Goal: Communication & Community: Answer question/provide support

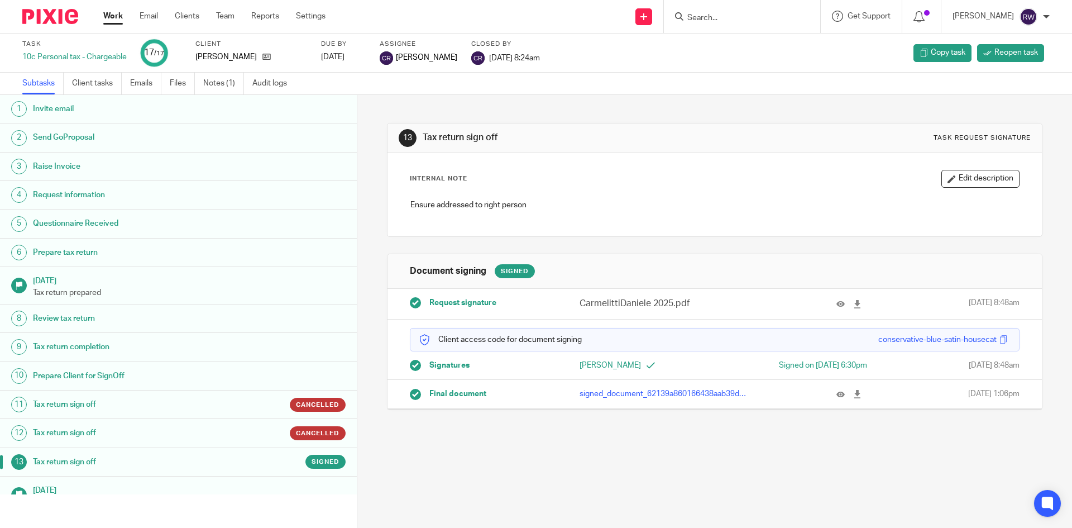
click at [121, 15] on link "Work" at bounding box center [113, 16] width 20 height 11
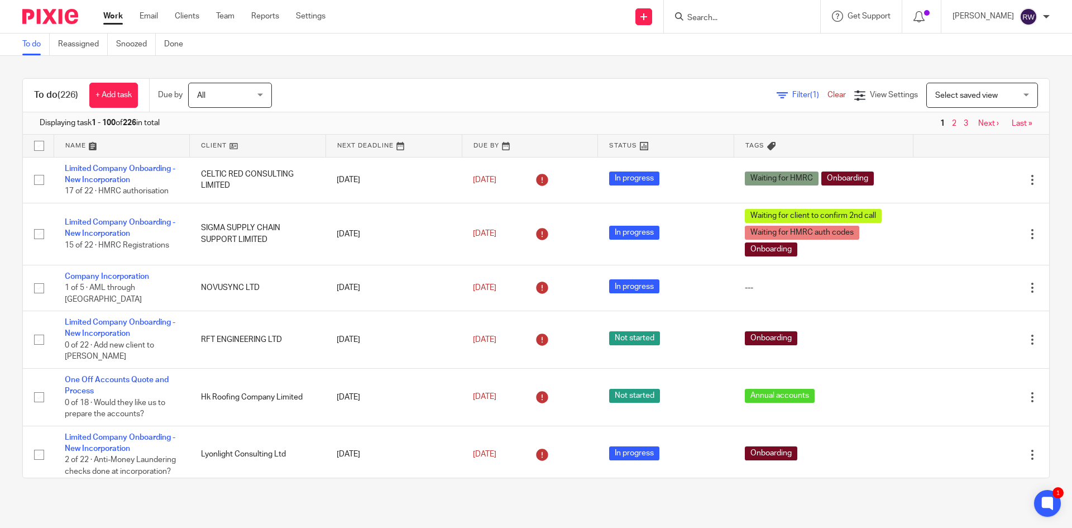
click at [985, 96] on span "Select saved view" at bounding box center [977, 94] width 82 height 23
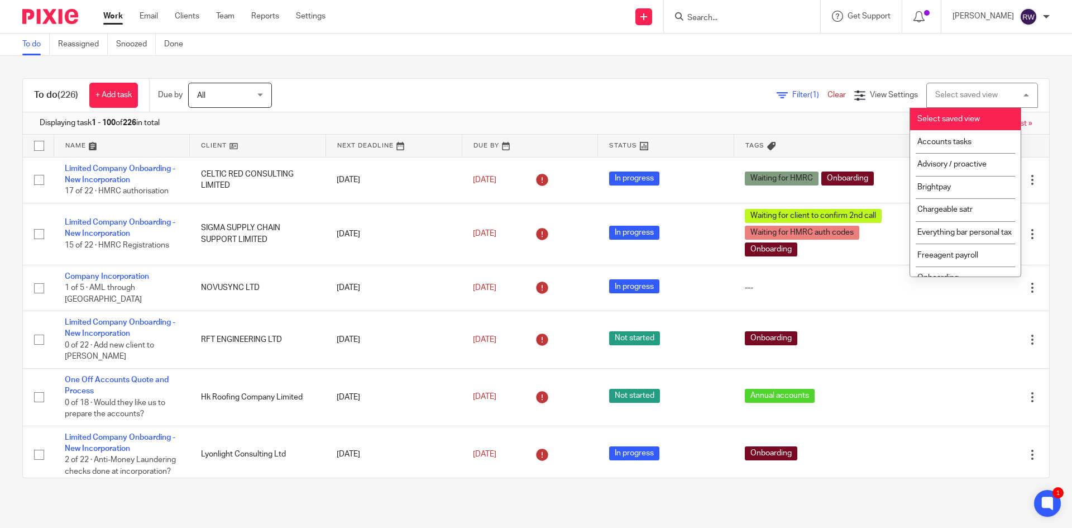
click at [954, 73] on div "To do (226) + Add task Due by All All Today Tomorrow This week Next week This m…" at bounding box center [536, 278] width 1072 height 445
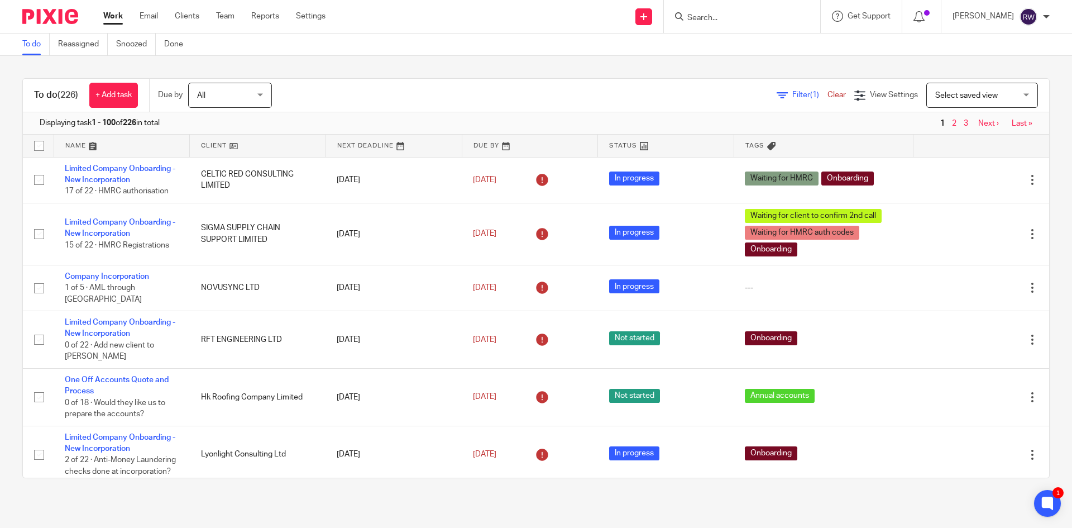
click at [777, 90] on div "Filter (1) Clear" at bounding box center [816, 95] width 78 height 12
click at [793, 92] on span "Filter (1)" at bounding box center [810, 95] width 35 height 8
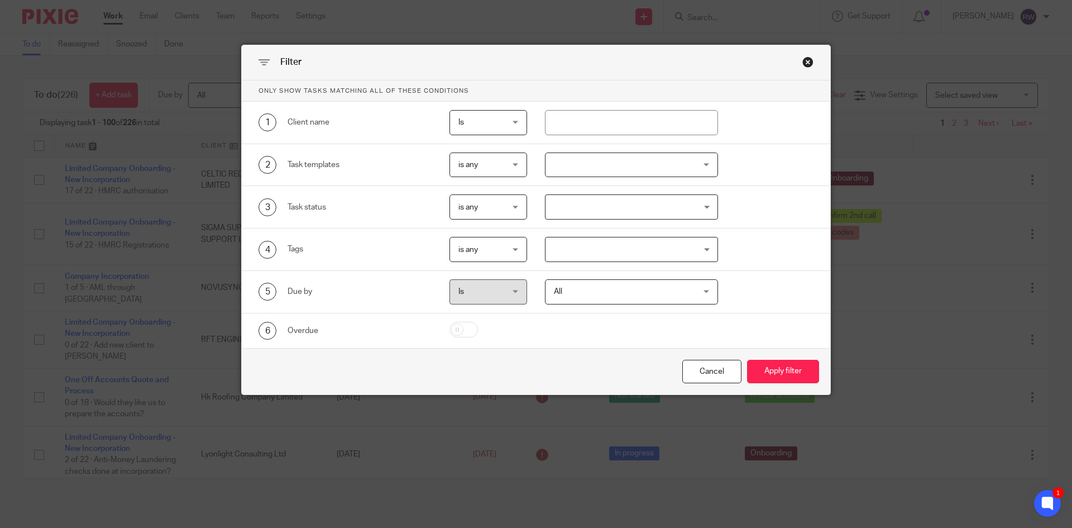
click at [597, 202] on input "Search for option" at bounding box center [629, 207] width 165 height 20
click at [598, 159] on div at bounding box center [632, 164] width 174 height 25
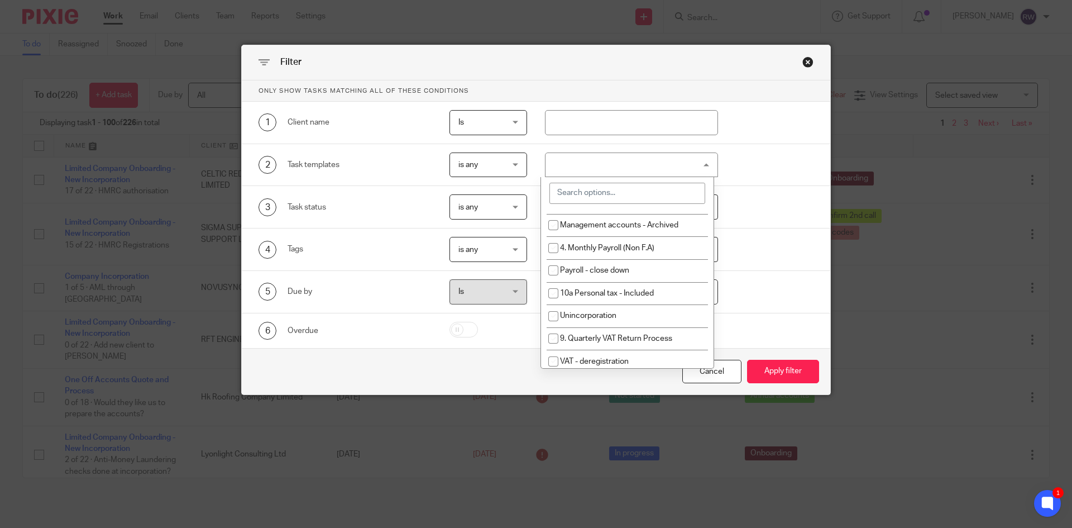
scroll to position [168, 0]
click at [614, 289] on span "10a Personal tax - Included" at bounding box center [607, 292] width 94 height 8
checkbox input "true"
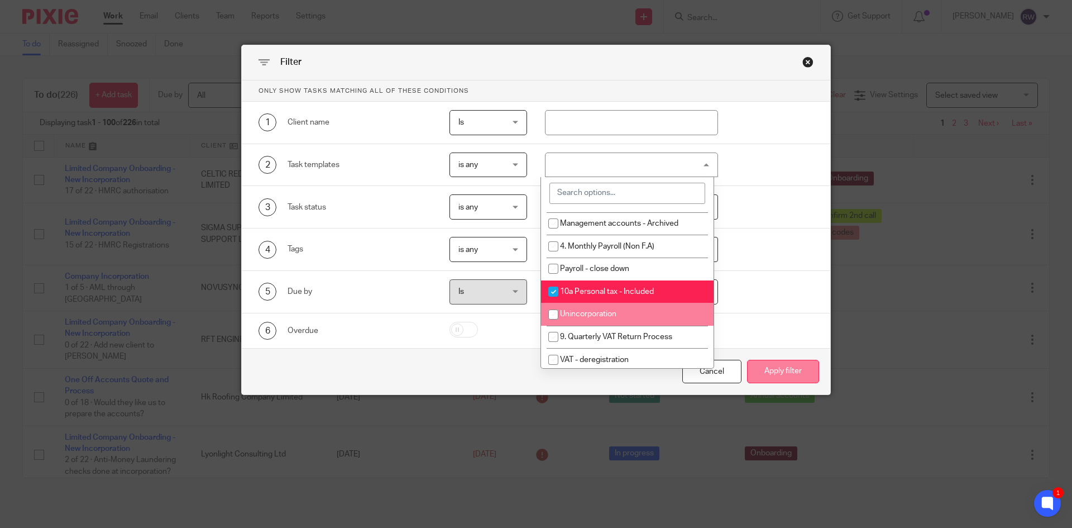
click at [788, 378] on button "Apply filter" at bounding box center [783, 372] width 72 height 24
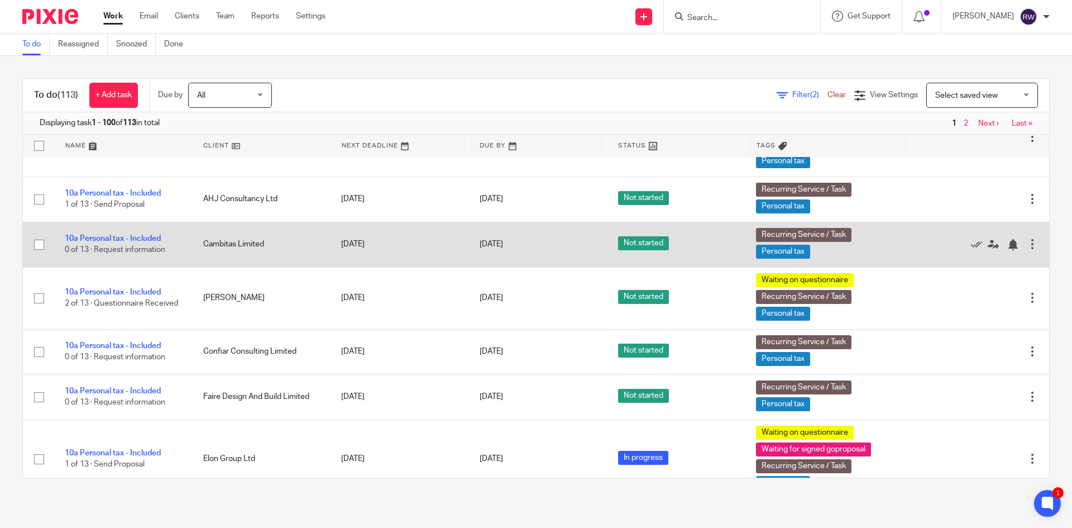
scroll to position [56, 0]
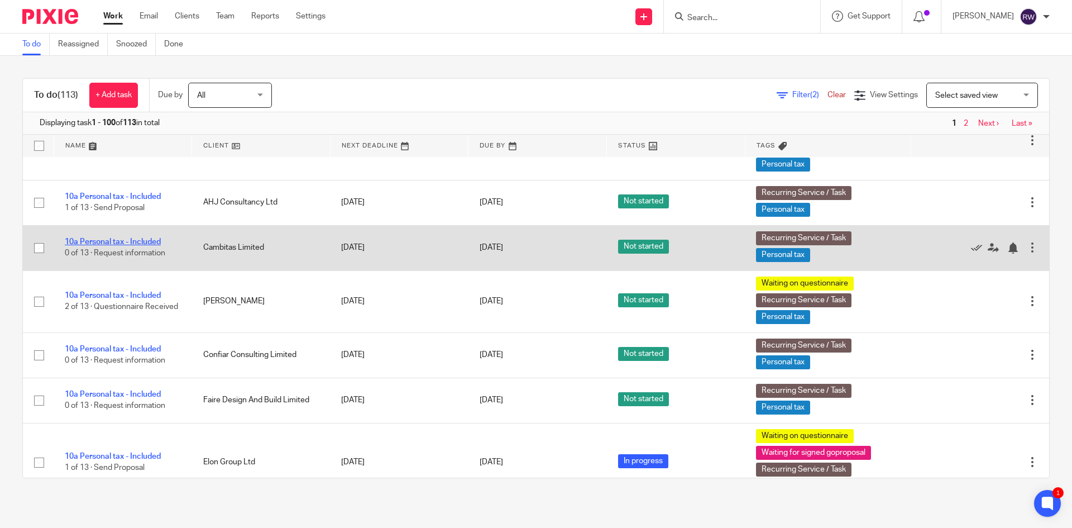
drag, startPoint x: 143, startPoint y: 237, endPoint x: 133, endPoint y: 241, distance: 10.6
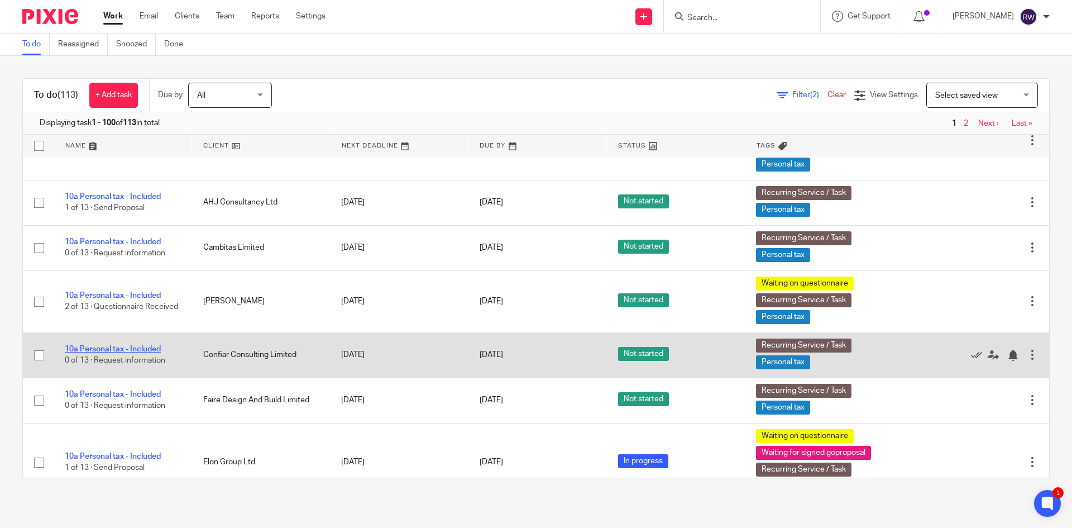
drag, startPoint x: 120, startPoint y: 345, endPoint x: 116, endPoint y: 350, distance: 6.4
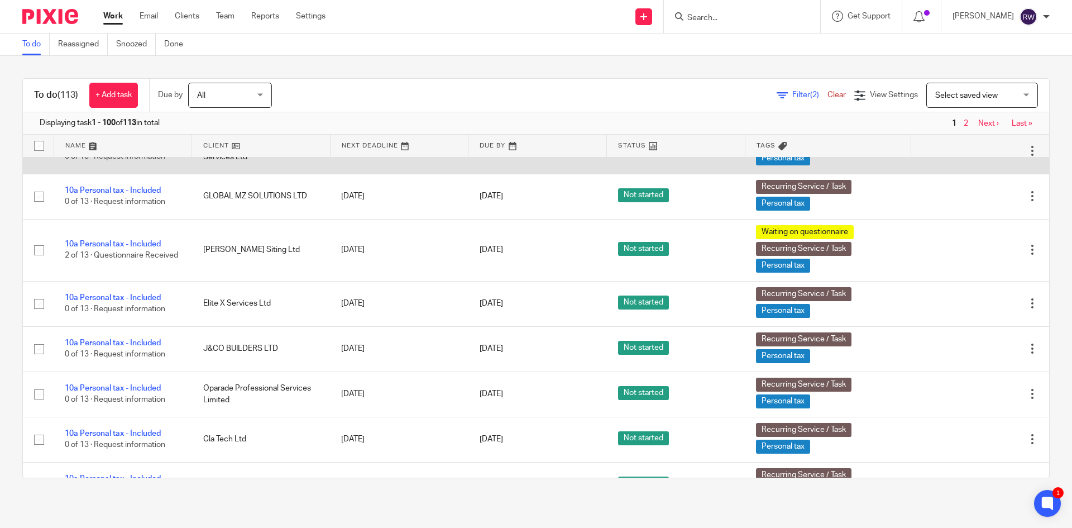
scroll to position [950, 0]
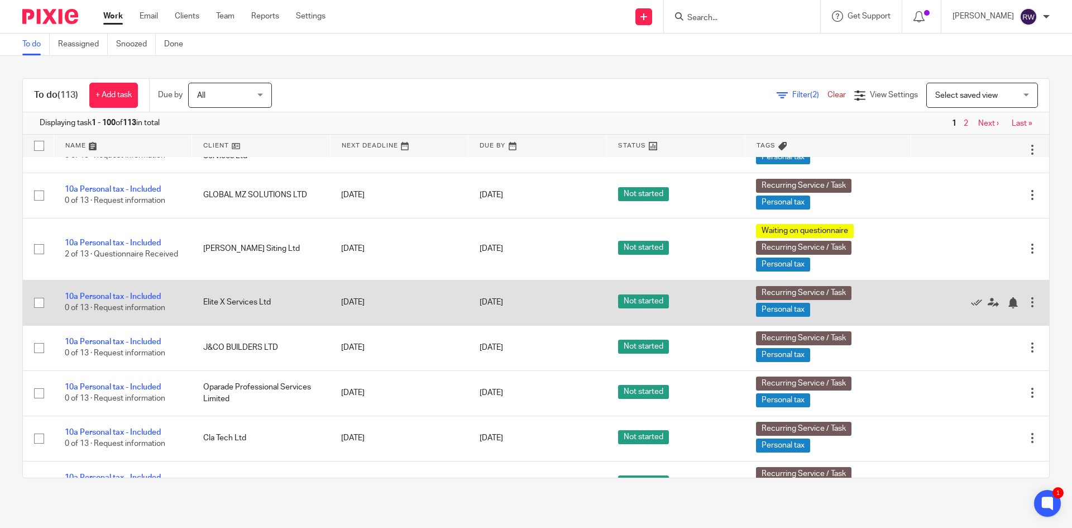
click at [1027, 302] on div at bounding box center [1032, 302] width 11 height 11
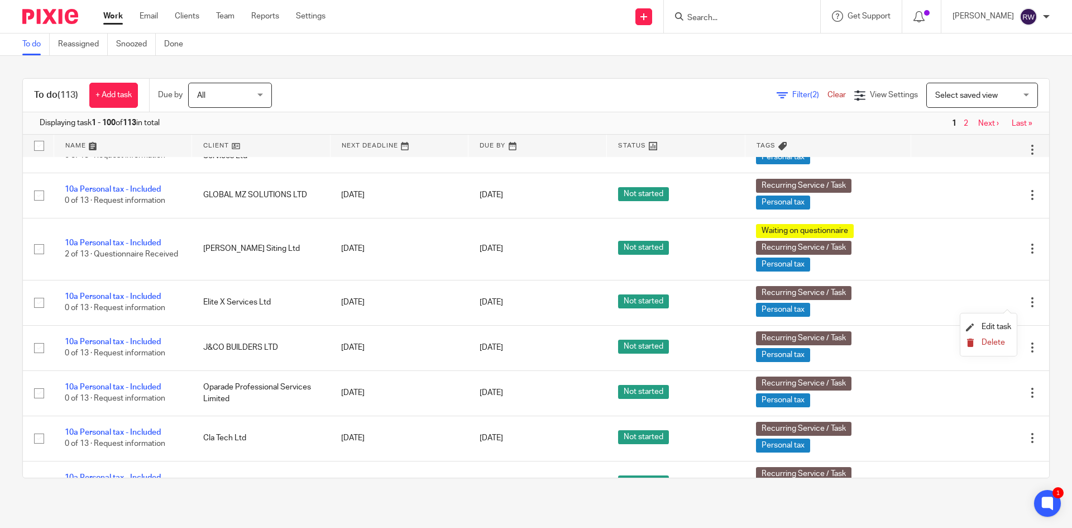
click at [981, 338] on button "Delete" at bounding box center [988, 342] width 45 height 9
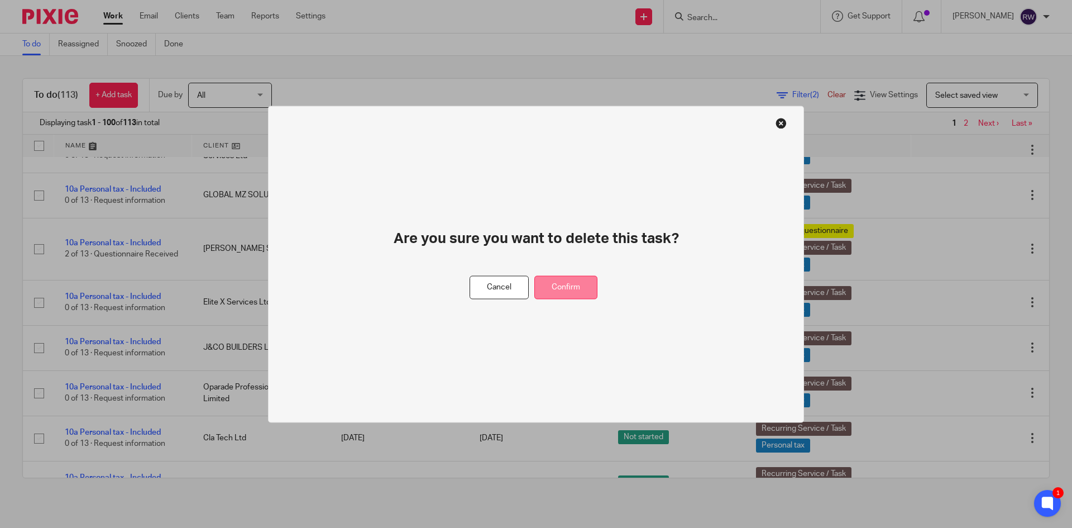
click at [573, 287] on button "Confirm" at bounding box center [566, 287] width 63 height 24
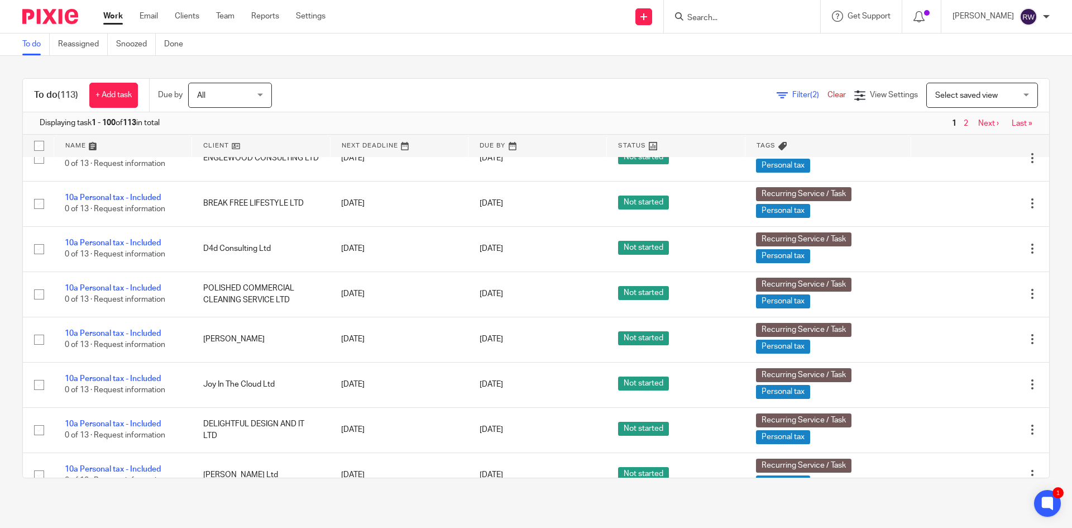
scroll to position [1564, 0]
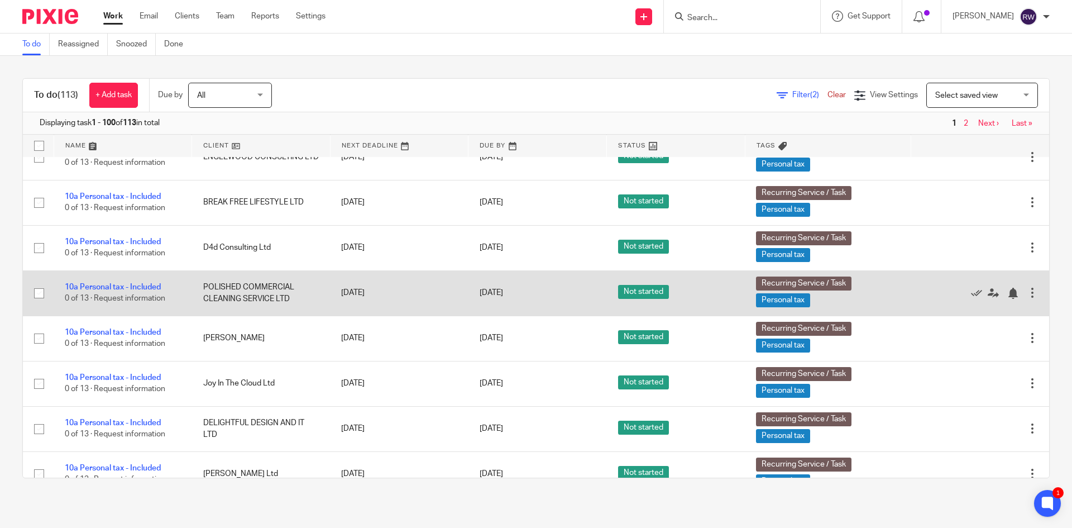
click at [1027, 293] on div at bounding box center [1032, 292] width 11 height 11
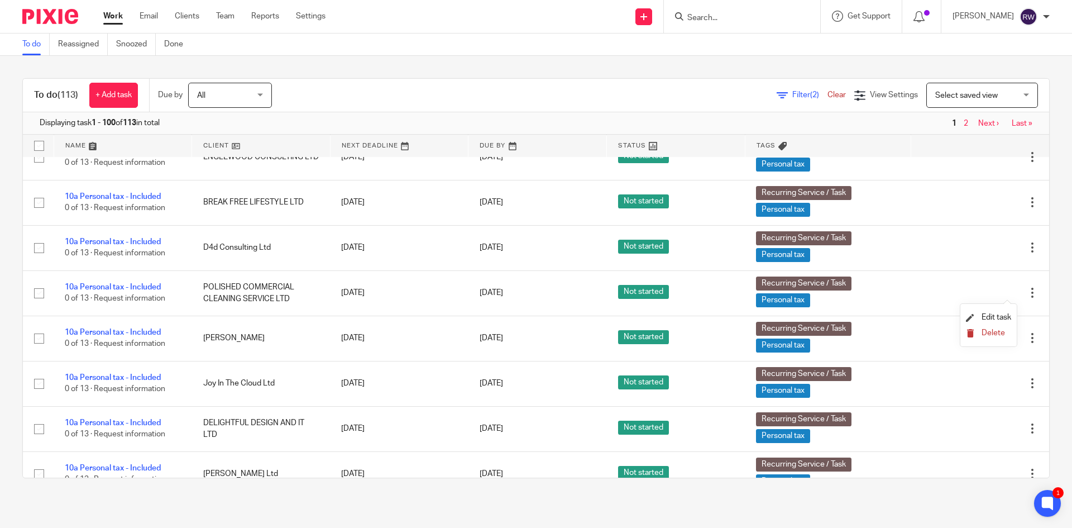
click at [979, 329] on button "Delete" at bounding box center [988, 333] width 45 height 9
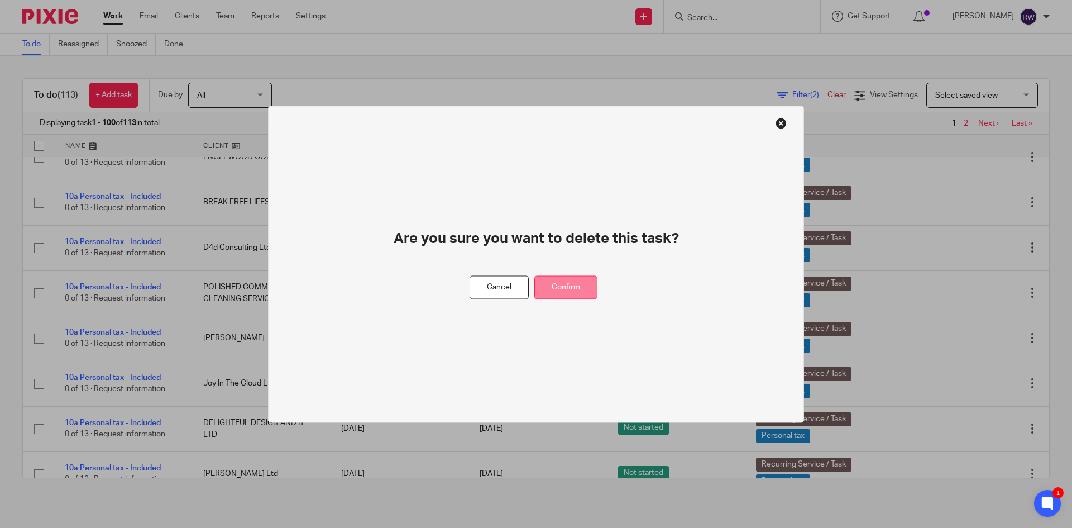
click at [547, 283] on button "Confirm" at bounding box center [566, 287] width 63 height 24
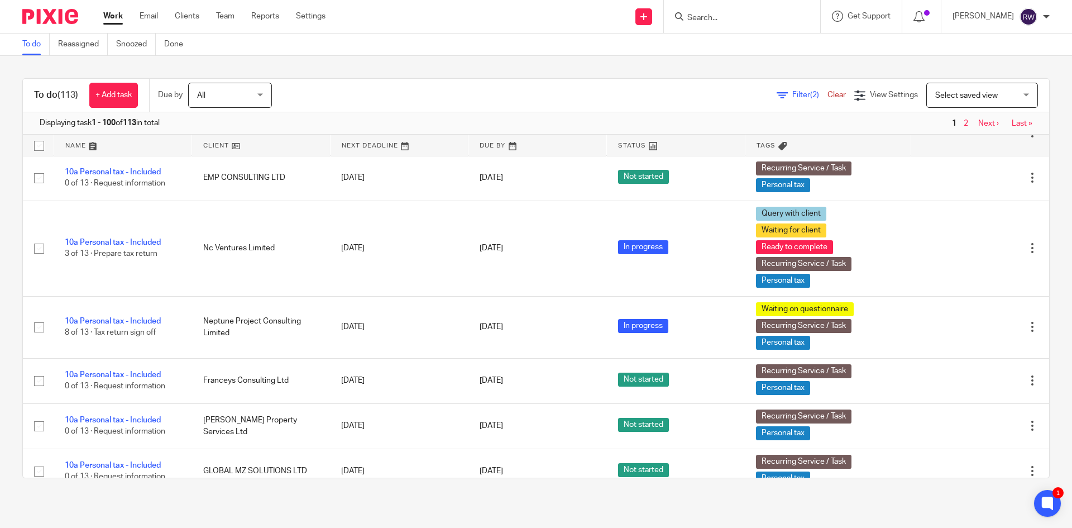
scroll to position [697, 0]
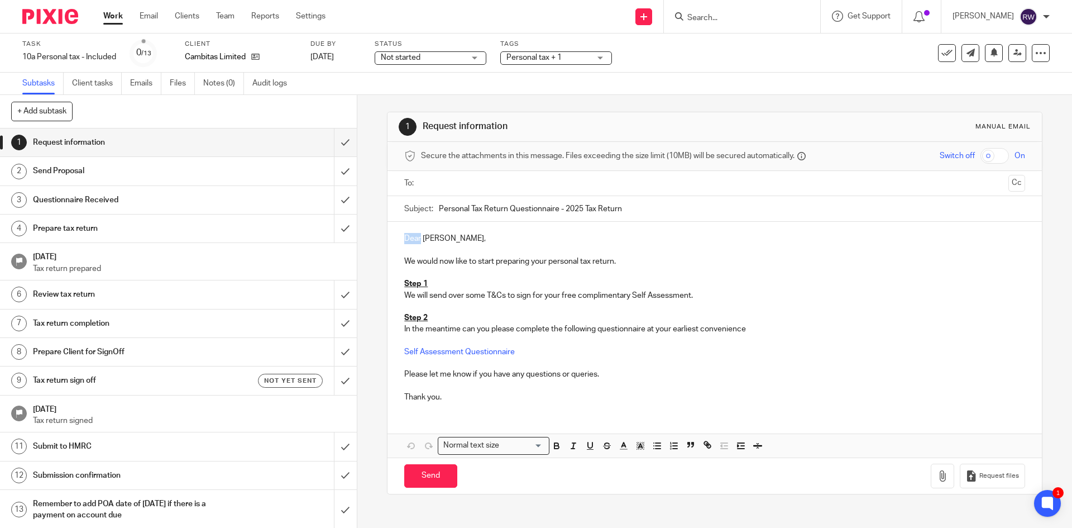
drag, startPoint x: 419, startPoint y: 239, endPoint x: 388, endPoint y: 237, distance: 30.8
click at [388, 237] on div "Dear Tom, We would now like to start preparing your personal tax return. Step 1…" at bounding box center [715, 316] width 654 height 189
click at [476, 184] on input "text" at bounding box center [714, 183] width 579 height 13
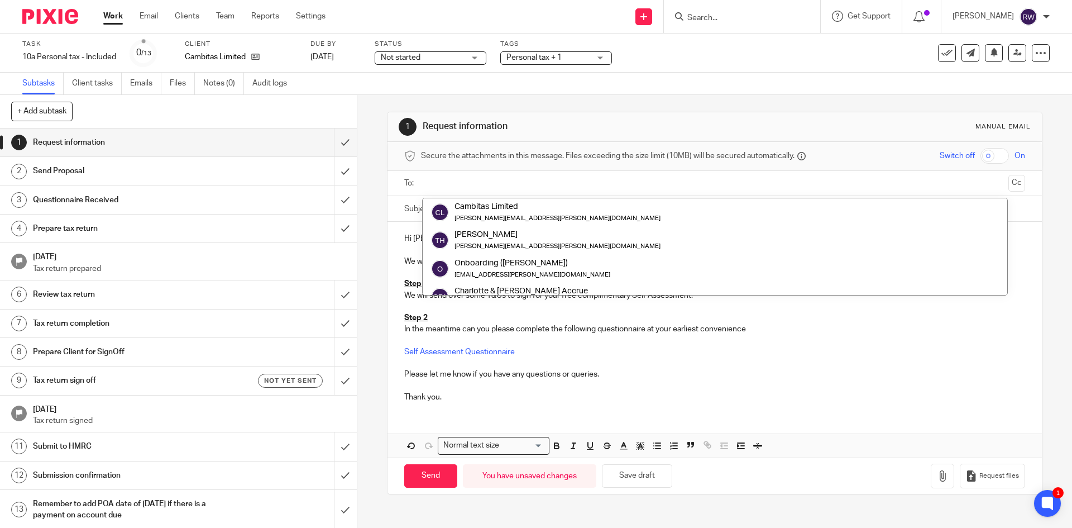
click at [482, 102] on div "1 Request information Manual email Secure the attachments in this message. File…" at bounding box center [714, 303] width 655 height 416
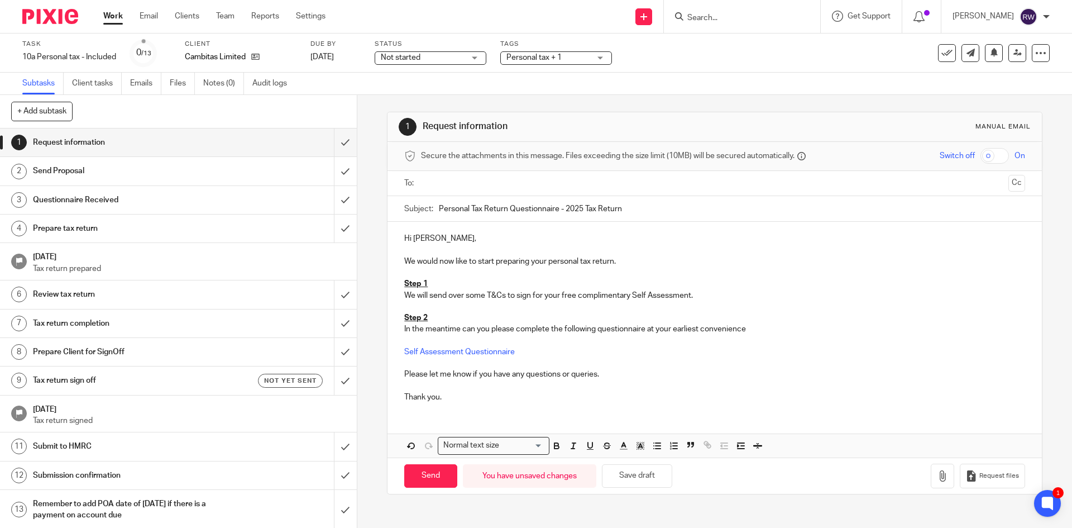
click at [468, 189] on input "text" at bounding box center [714, 183] width 579 height 13
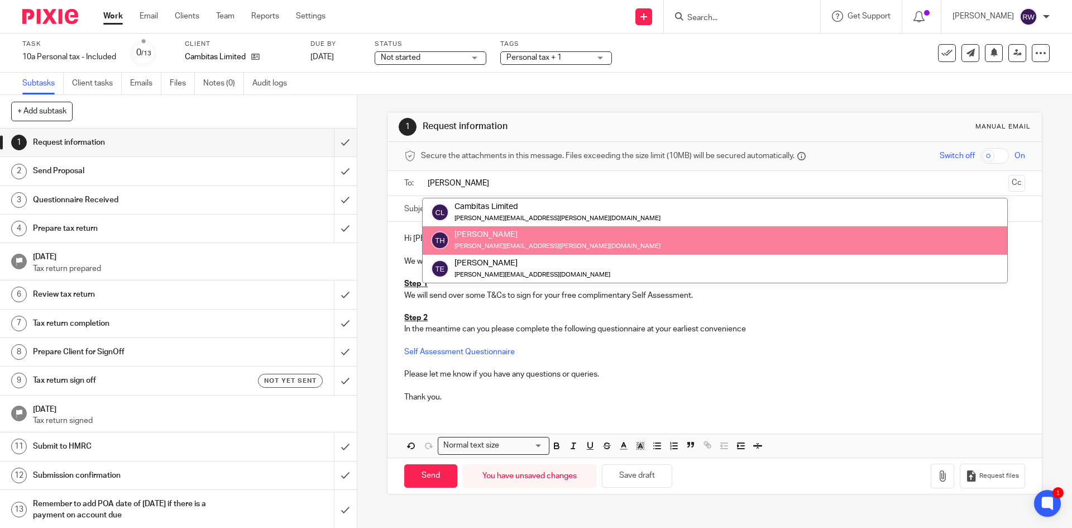
type input "tom"
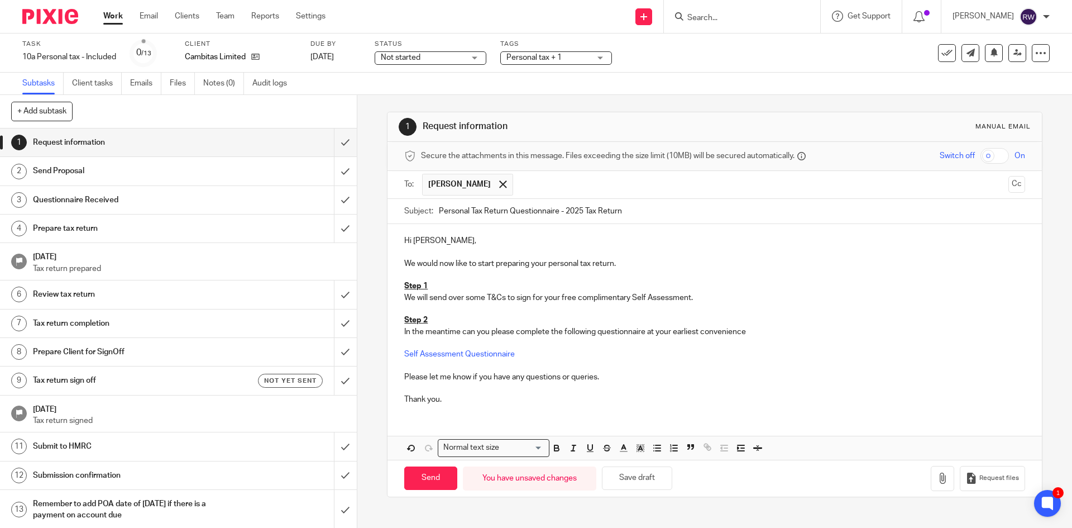
click at [564, 55] on span "Personal tax + 1" at bounding box center [549, 58] width 84 height 12
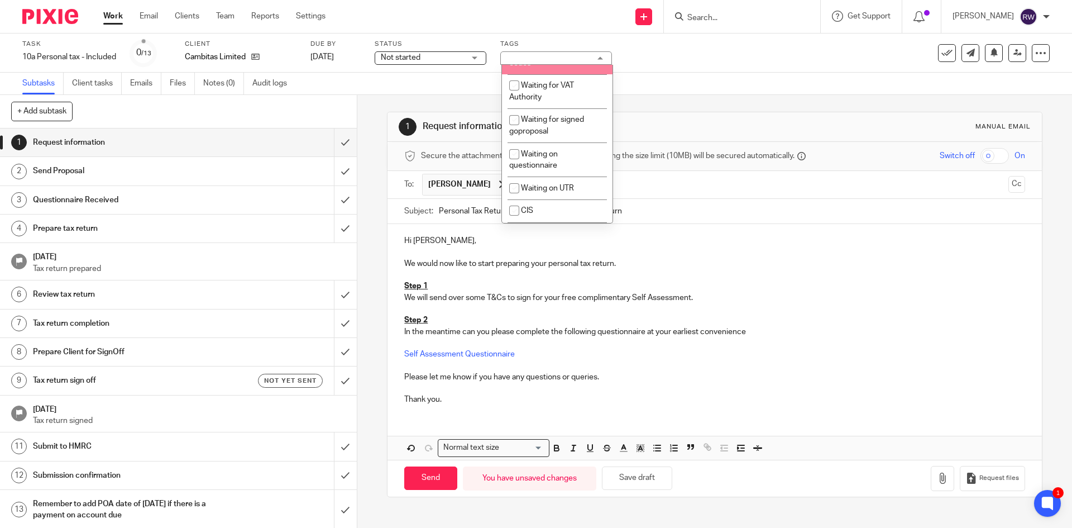
scroll to position [889, 0]
click at [562, 141] on li "Waiting for signed goproposal" at bounding box center [557, 124] width 111 height 34
checkbox input "true"
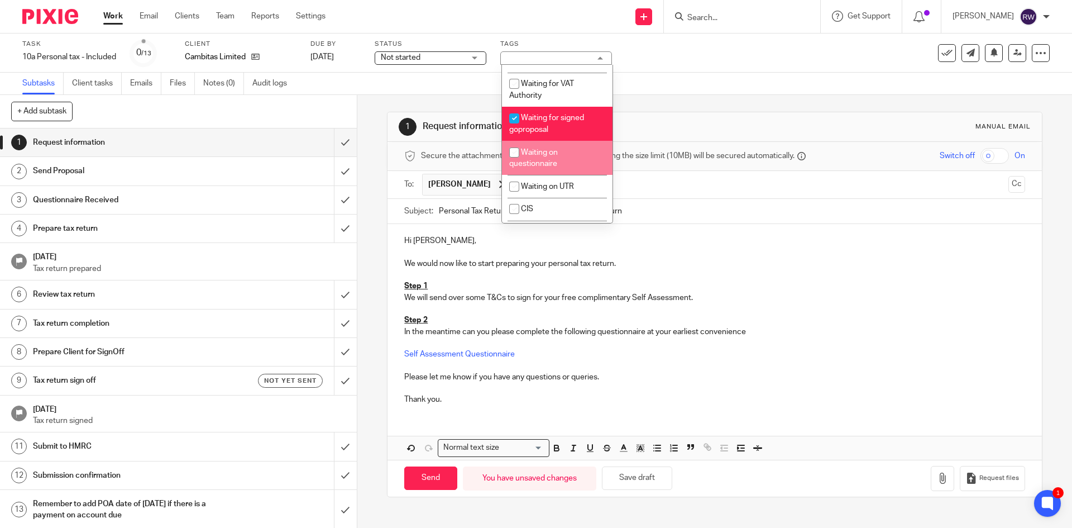
click at [551, 168] on span "Waiting on questionnaire" at bounding box center [533, 159] width 49 height 20
checkbox input "true"
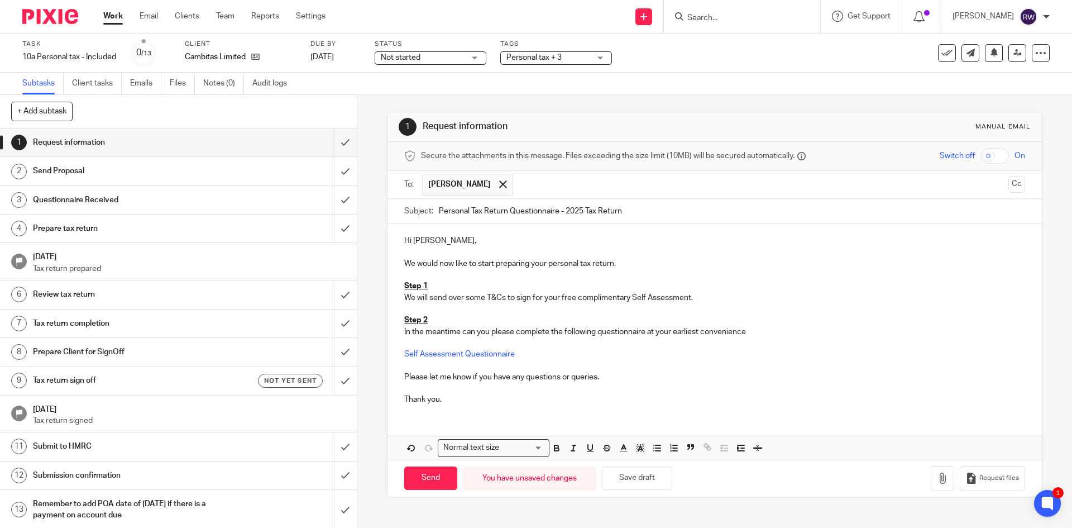
click at [702, 81] on div "Subtasks Client tasks Emails Files Notes (0) Audit logs" at bounding box center [536, 84] width 1072 height 22
click at [424, 470] on input "Send" at bounding box center [430, 478] width 53 height 24
type input "Sent"
drag, startPoint x: 417, startPoint y: 241, endPoint x: 380, endPoint y: 237, distance: 37.1
click at [380, 238] on div "1 Request information Manual email Secure the attachments in this message. File…" at bounding box center [714, 311] width 715 height 433
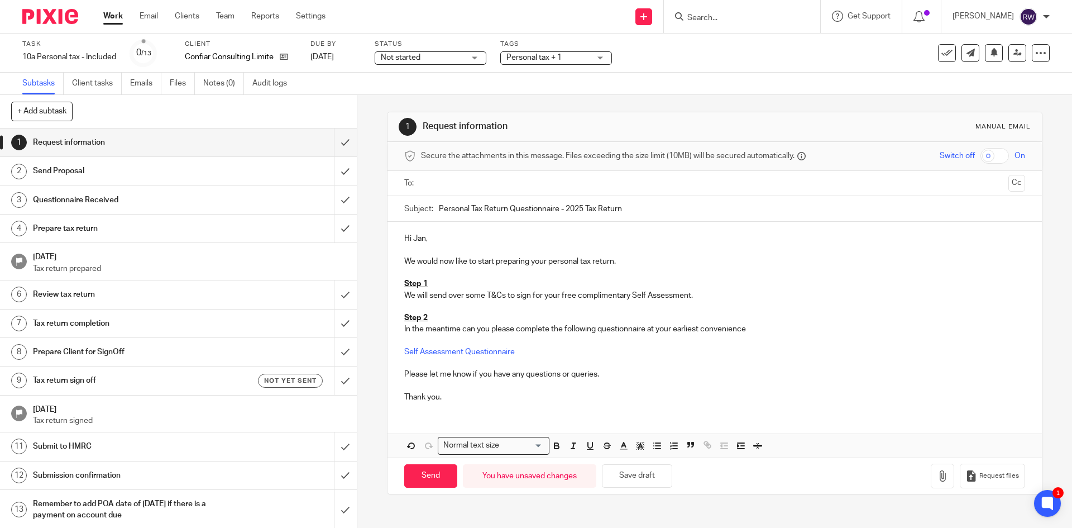
click at [447, 175] on ul at bounding box center [715, 183] width 586 height 18
click at [446, 179] on input "text" at bounding box center [714, 183] width 579 height 13
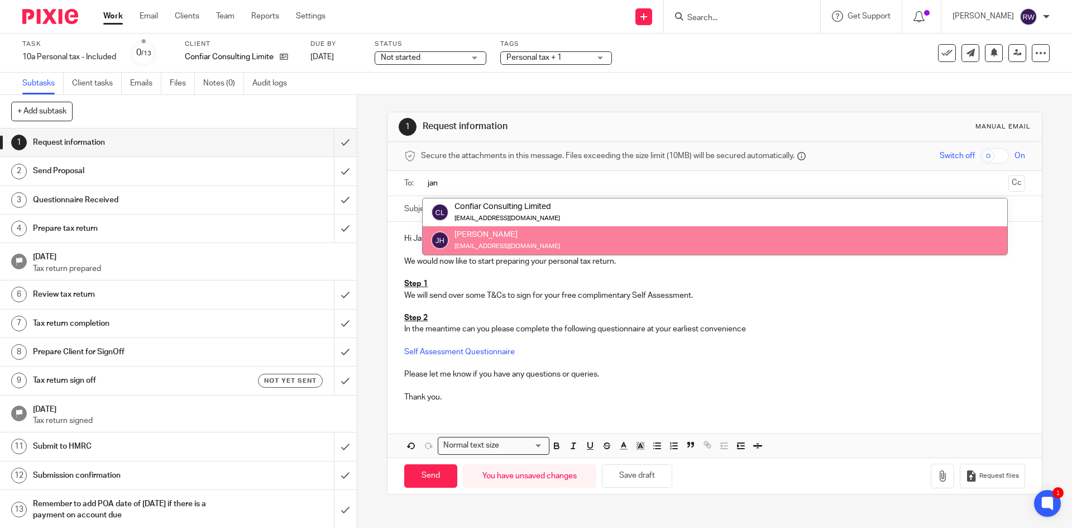
type input "jan"
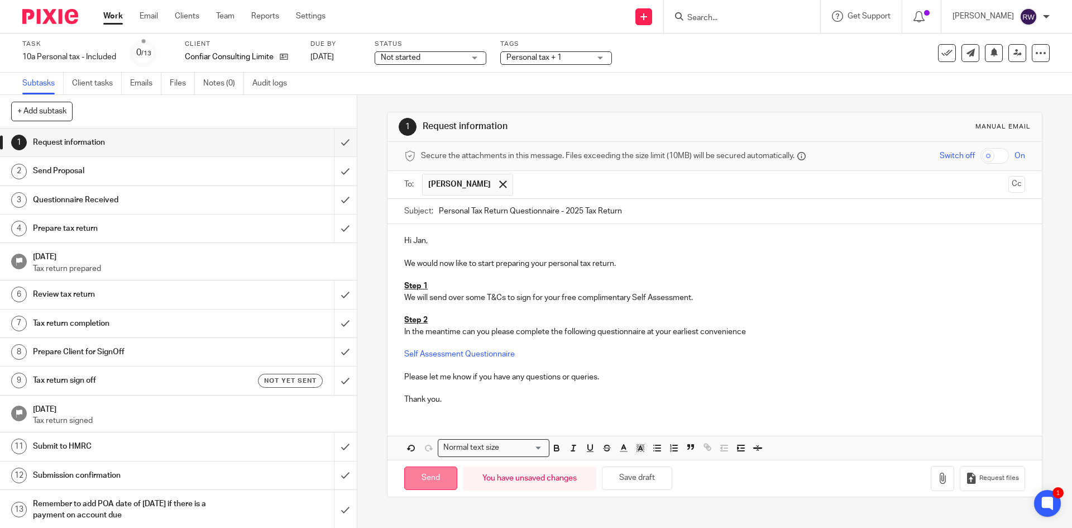
click at [416, 480] on input "Send" at bounding box center [430, 478] width 53 height 24
type input "Sent"
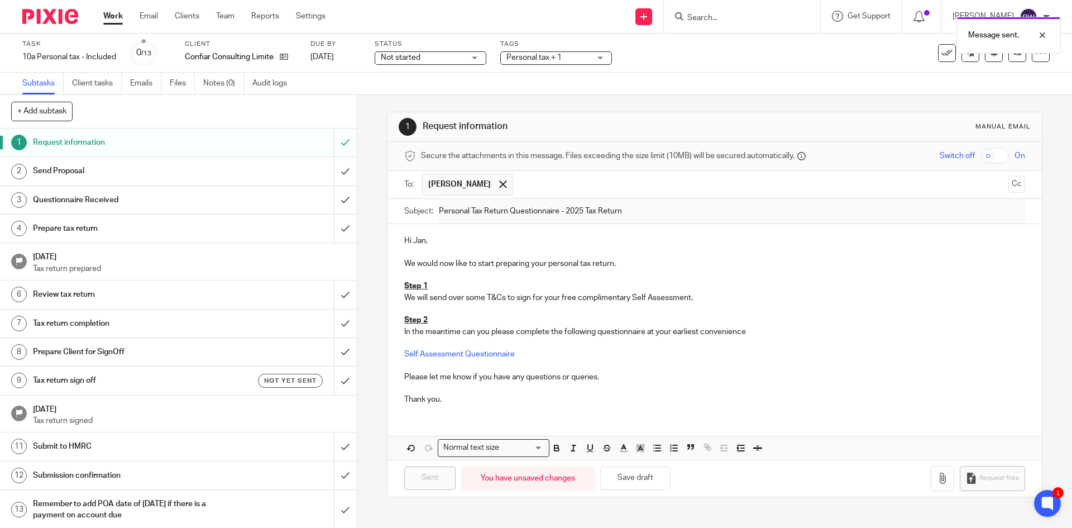
click at [544, 60] on span "Personal tax + 1" at bounding box center [534, 58] width 55 height 8
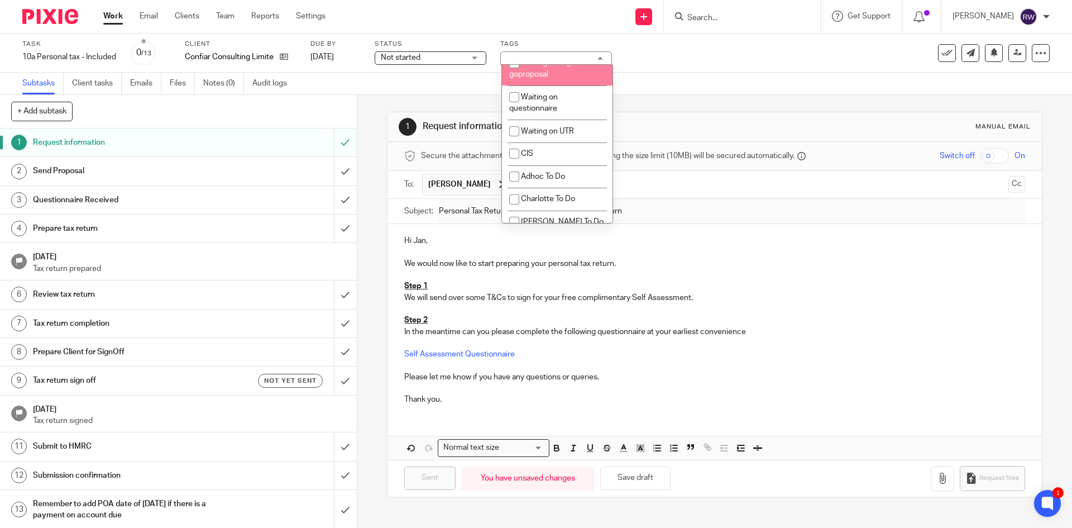
scroll to position [945, 0]
click at [540, 78] on span "Waiting for signed goproposal" at bounding box center [546, 68] width 75 height 20
checkbox input "true"
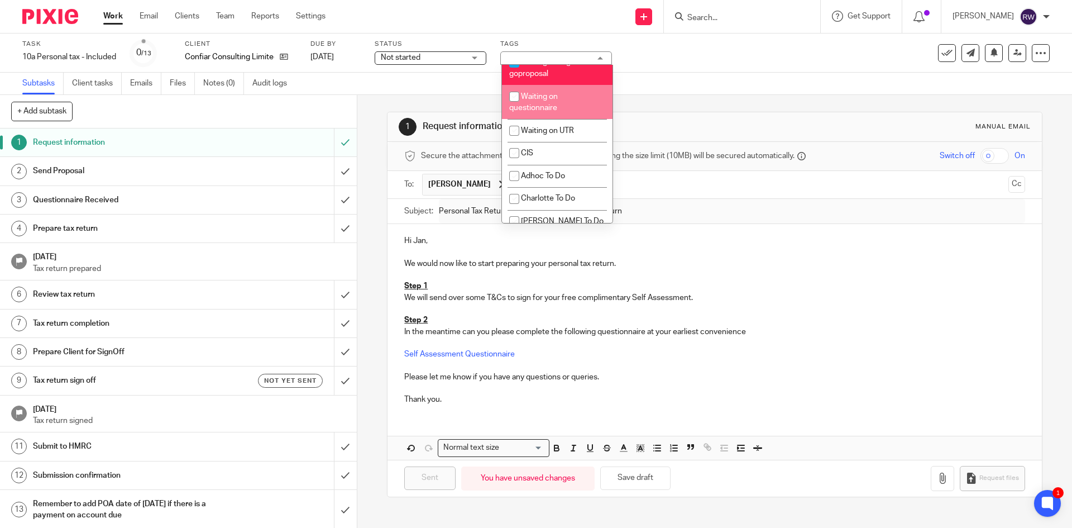
click at [533, 119] on li "Waiting on questionnaire" at bounding box center [557, 102] width 111 height 34
checkbox input "true"
click at [804, 62] on div "Task 10a Personal tax - Included Save 10a Personal tax - Included 0 /13 Client …" at bounding box center [450, 53] width 856 height 27
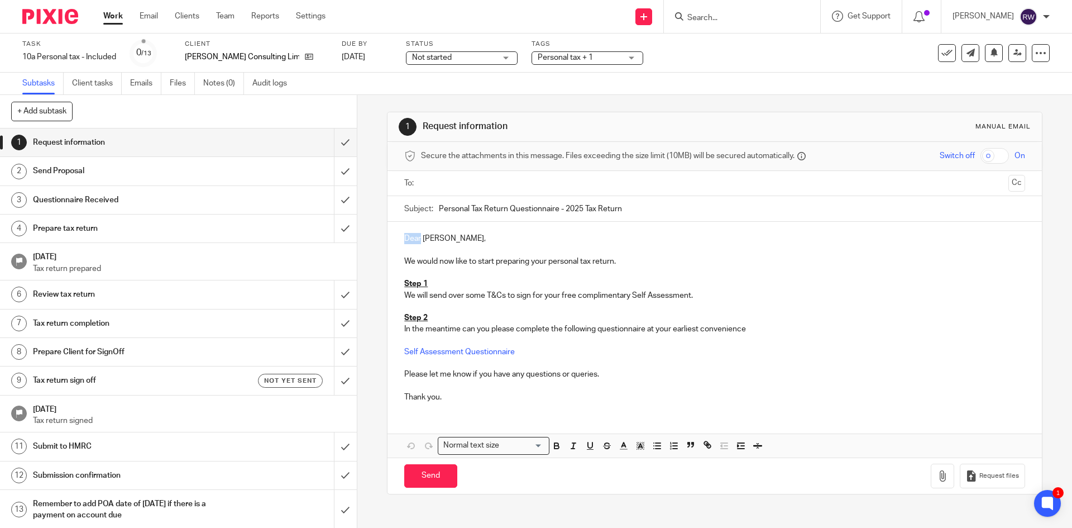
drag, startPoint x: 419, startPoint y: 242, endPoint x: 390, endPoint y: 235, distance: 29.3
click at [390, 235] on div "Dear [PERSON_NAME], We would now like to start preparing your personal tax retu…" at bounding box center [715, 316] width 654 height 189
click at [465, 185] on input "text" at bounding box center [714, 183] width 579 height 13
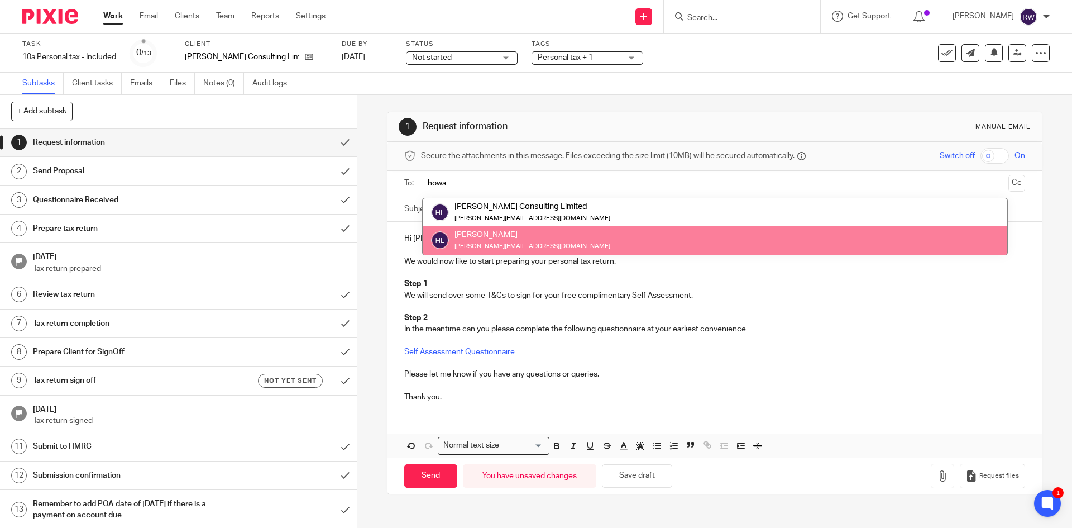
type input "howa"
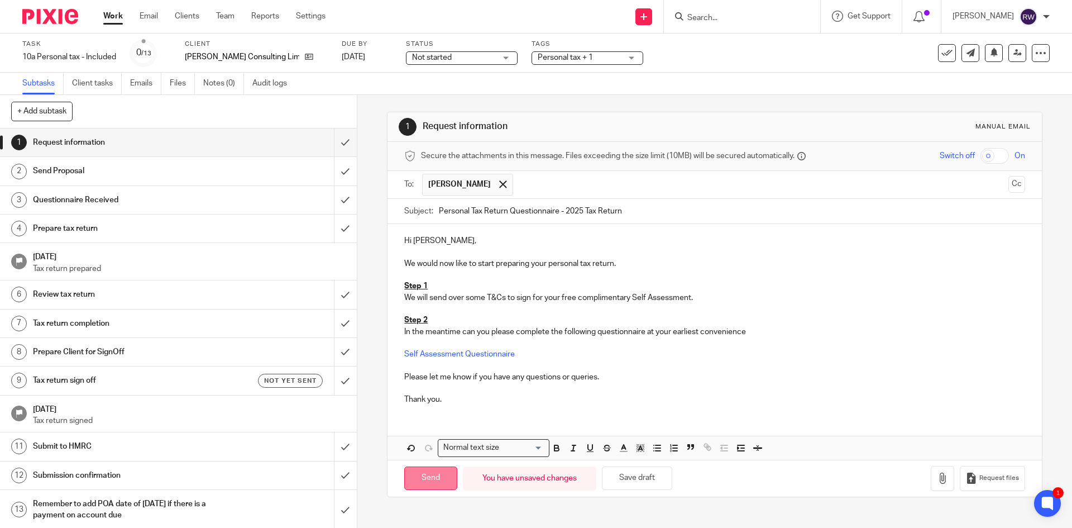
click at [433, 471] on input "Send" at bounding box center [430, 478] width 53 height 24
type input "Sent"
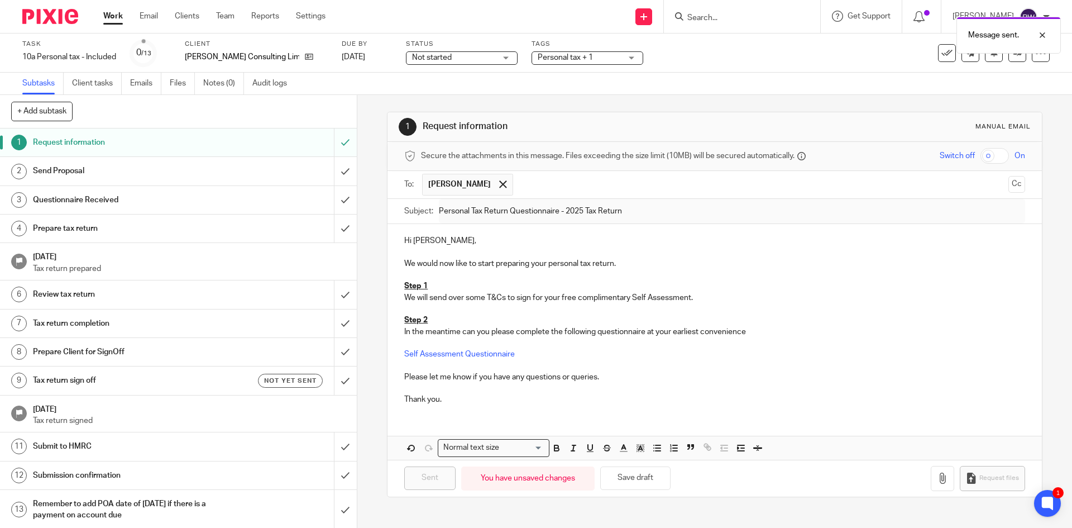
click at [594, 66] on div "Tags Personal tax + 1 Admin Tasks Advisory / Proactive Annual accounts Bookkeep…" at bounding box center [588, 53] width 112 height 27
click at [592, 60] on span "Personal tax + 1" at bounding box center [580, 58] width 84 height 12
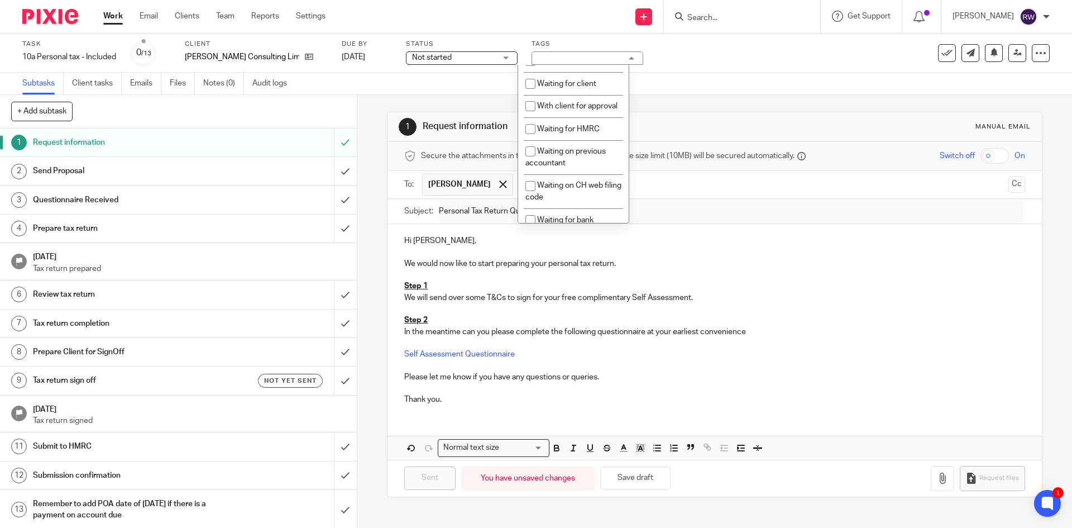
scroll to position [614, 0]
click at [598, 120] on li "With client for approval" at bounding box center [573, 108] width 111 height 23
click at [563, 56] on span "With client for approval" at bounding box center [577, 52] width 80 height 8
checkbox input "false"
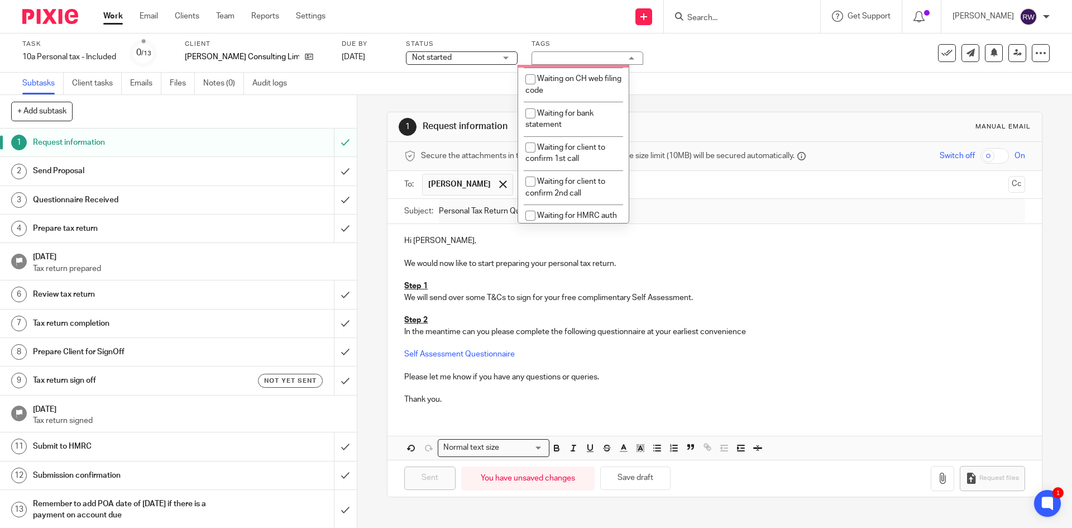
scroll to position [894, 0]
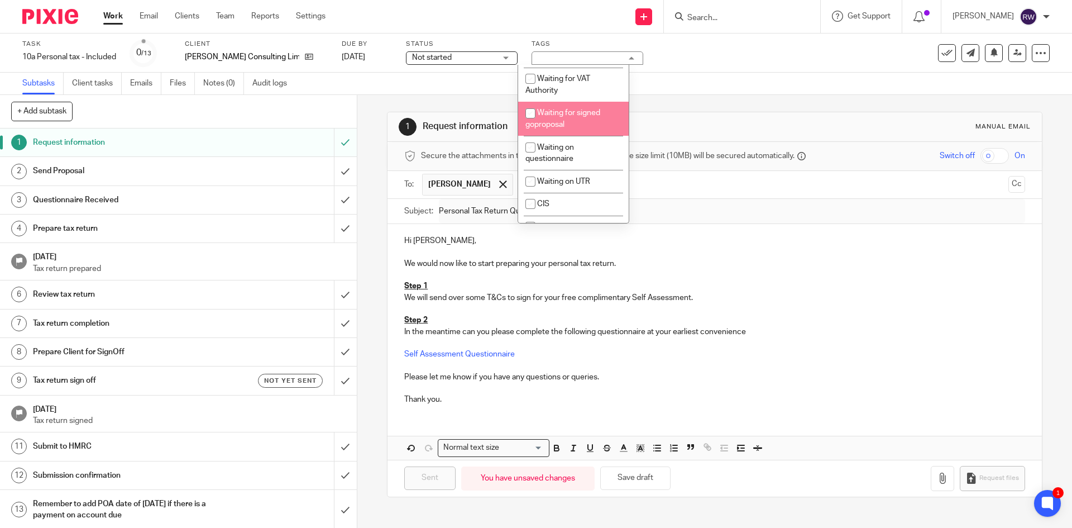
click at [585, 128] on span "Waiting for signed goproposal" at bounding box center [563, 119] width 75 height 20
checkbox input "true"
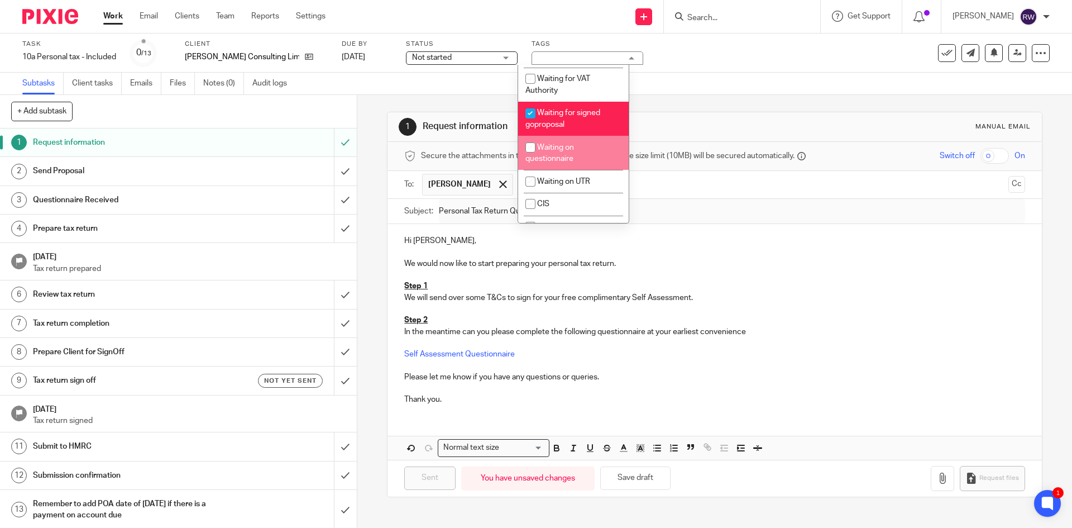
click at [571, 163] on span "Waiting on questionnaire" at bounding box center [550, 154] width 49 height 20
checkbox input "true"
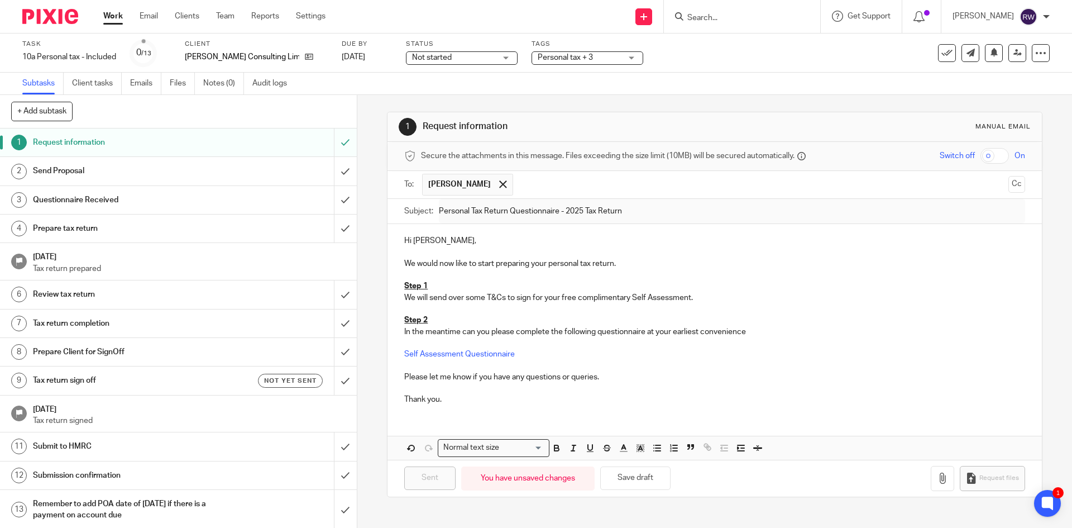
click at [735, 88] on div "Subtasks Client tasks Emails Files Notes (0) Audit logs" at bounding box center [536, 84] width 1072 height 22
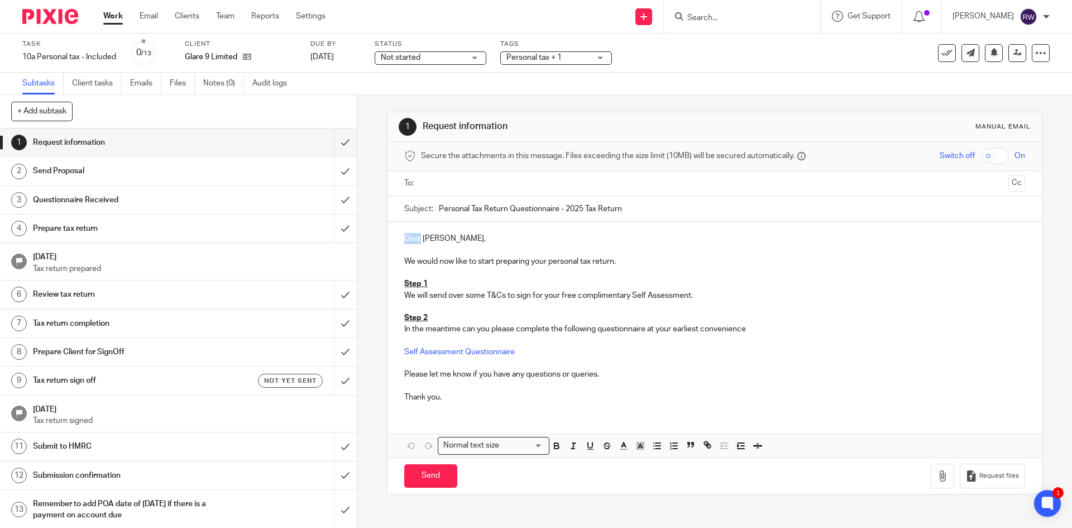
drag, startPoint x: 417, startPoint y: 241, endPoint x: 388, endPoint y: 242, distance: 29.6
click at [388, 242] on div "Dear [PERSON_NAME], We would now like to start preparing your personal tax retu…" at bounding box center [715, 316] width 654 height 189
click at [425, 187] on input "text" at bounding box center [714, 183] width 579 height 13
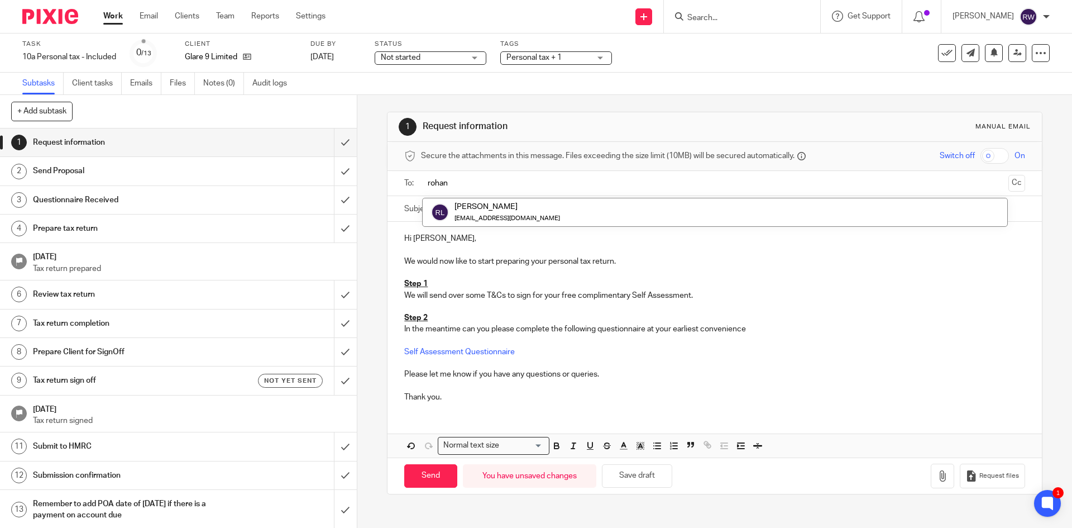
type input "rohan"
click at [556, 52] on span "Personal tax + 1" at bounding box center [549, 58] width 84 height 12
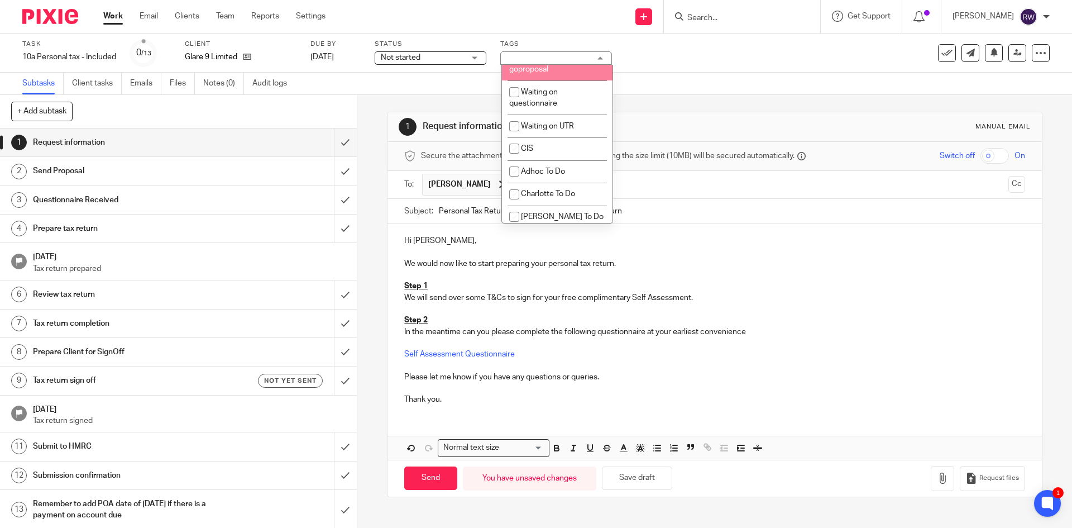
scroll to position [945, 0]
click at [569, 85] on li "Waiting for signed goproposal" at bounding box center [557, 68] width 111 height 34
checkbox input "true"
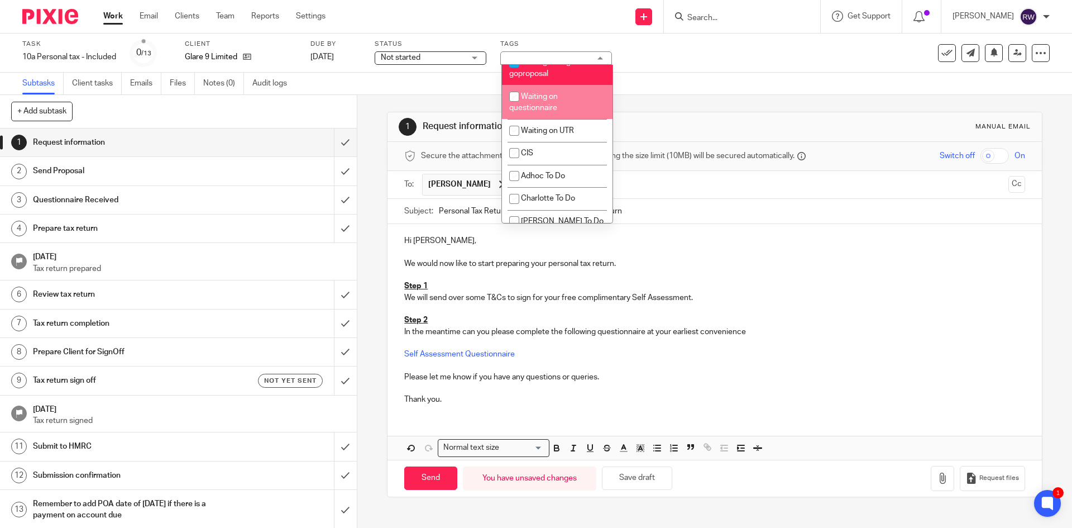
click at [560, 119] on li "Waiting on questionnaire" at bounding box center [557, 102] width 111 height 34
checkbox input "true"
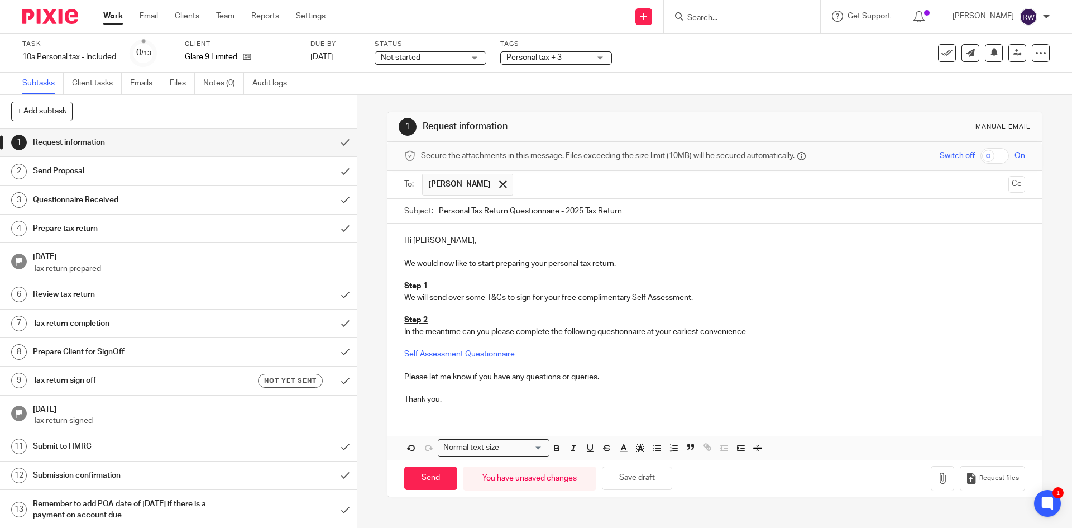
click at [751, 361] on p at bounding box center [714, 365] width 621 height 11
click at [419, 488] on input "Send" at bounding box center [430, 478] width 53 height 24
type input "Sent"
drag, startPoint x: 414, startPoint y: 238, endPoint x: 387, endPoint y: 241, distance: 27.5
click at [388, 241] on div "Dear [PERSON_NAME], We would now like to start preparing your personal tax retu…" at bounding box center [715, 316] width 654 height 189
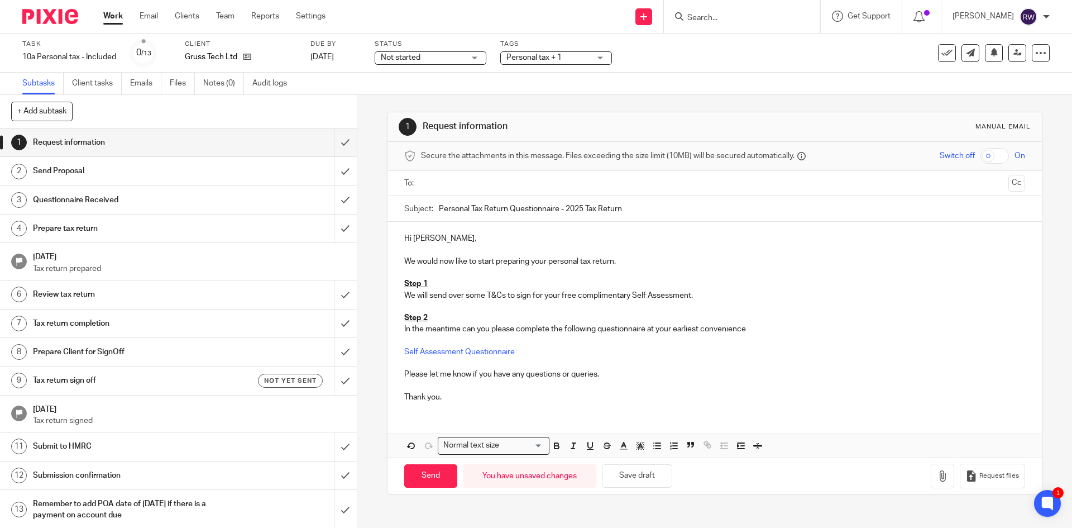
click at [464, 184] on input "text" at bounding box center [714, 183] width 579 height 13
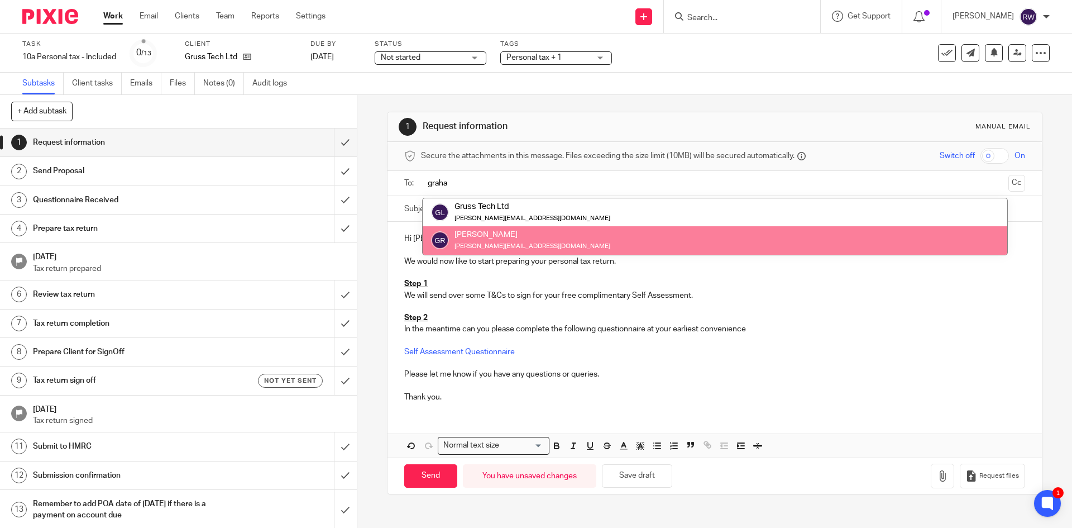
type input "graha"
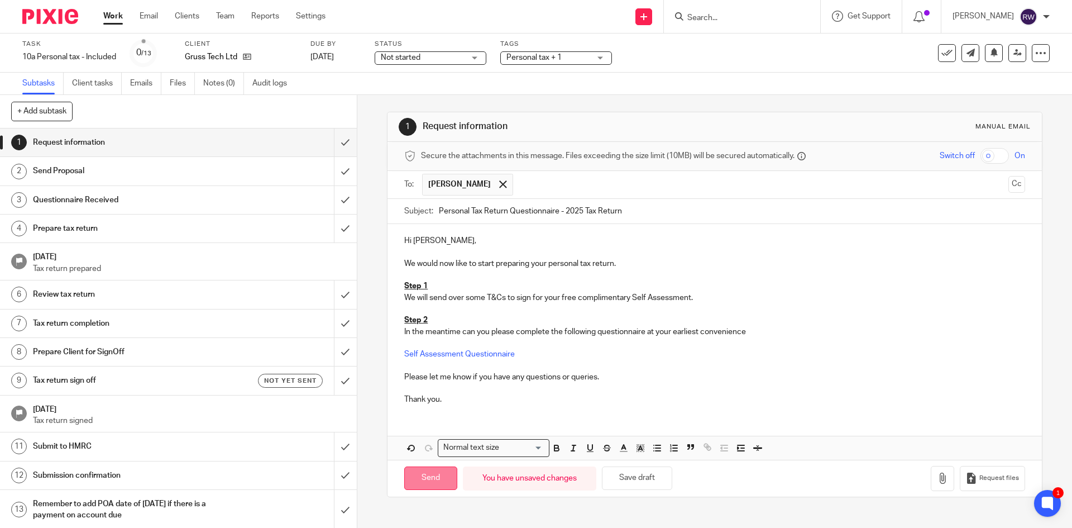
click at [436, 476] on input "Send" at bounding box center [430, 478] width 53 height 24
type input "Sent"
drag, startPoint x: 418, startPoint y: 239, endPoint x: 400, endPoint y: 238, distance: 17.9
click at [400, 238] on div "Dear Darius, We would now like to start preparing your personal tax return. Ste…" at bounding box center [715, 316] width 654 height 189
click at [437, 180] on input "text" at bounding box center [714, 183] width 579 height 13
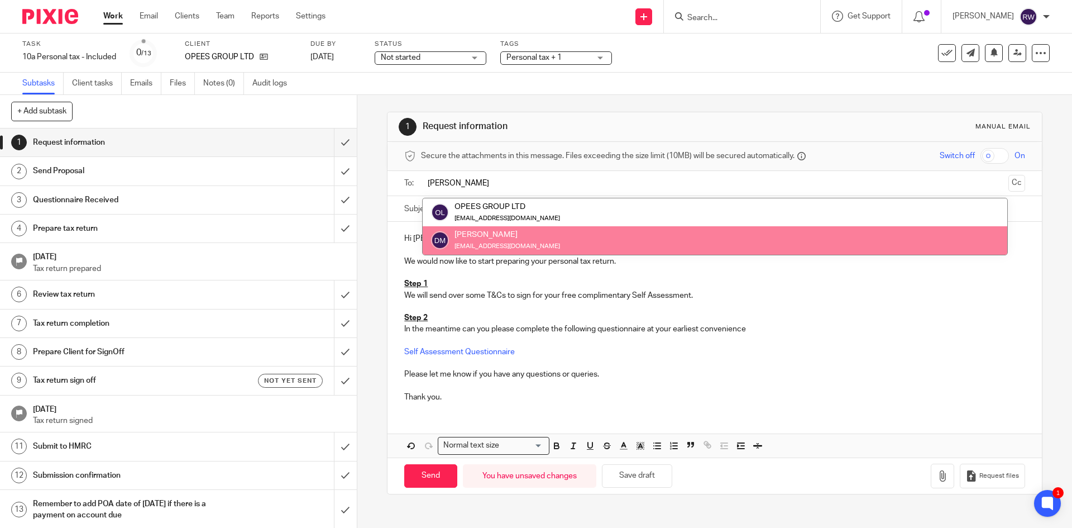
type input "darius"
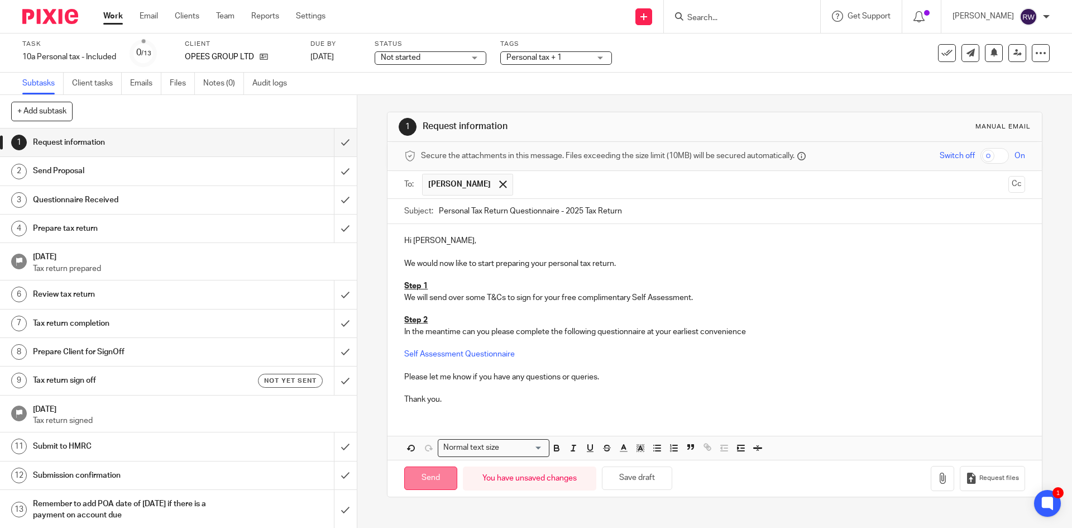
click at [434, 475] on input "Send" at bounding box center [430, 478] width 53 height 24
type input "Sent"
click at [558, 55] on span "Personal tax + 1" at bounding box center [534, 58] width 55 height 8
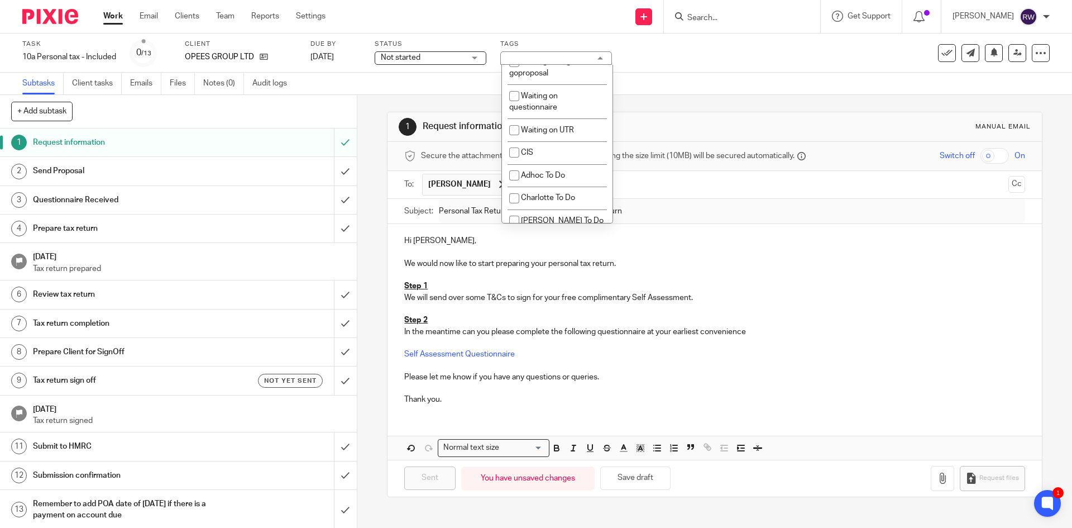
scroll to position [945, 0]
click at [564, 78] on span "Waiting for signed goproposal" at bounding box center [546, 68] width 75 height 20
checkbox input "true"
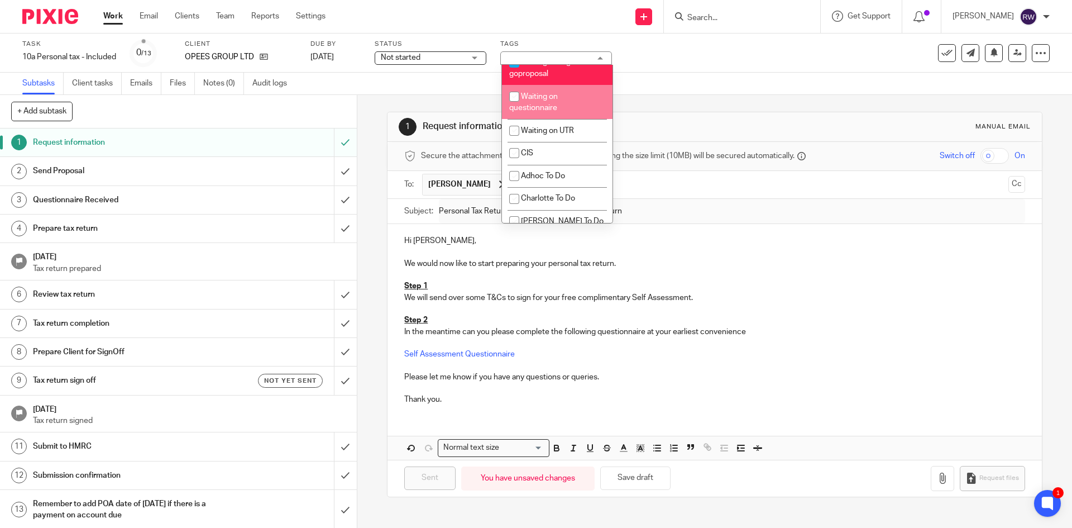
click at [556, 112] on span "Waiting on questionnaire" at bounding box center [533, 103] width 49 height 20
checkbox input "true"
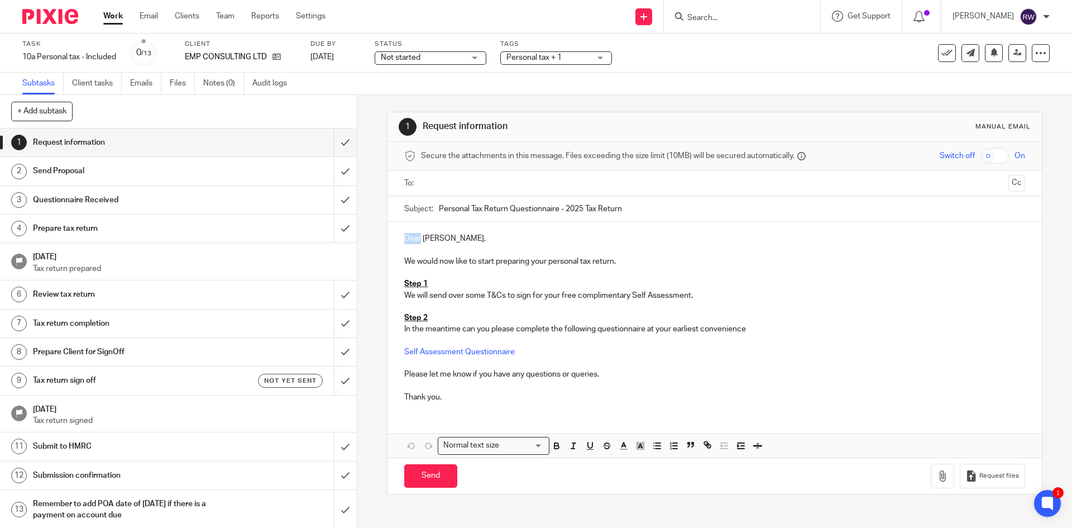
drag, startPoint x: 418, startPoint y: 238, endPoint x: 353, endPoint y: 235, distance: 65.4
click at [353, 235] on div "+ Add subtask Cancel + Add 1 Request information 2 Send Proposal 3 Questionnair…" at bounding box center [536, 311] width 1072 height 433
click at [454, 192] on ul at bounding box center [715, 183] width 586 height 18
click at [455, 189] on input "text" at bounding box center [714, 183] width 579 height 13
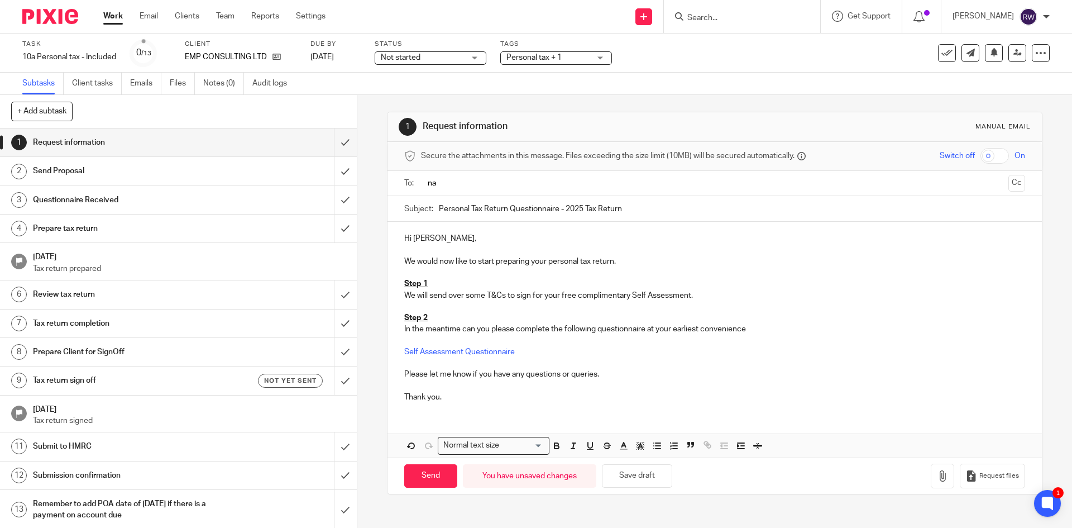
type input "n"
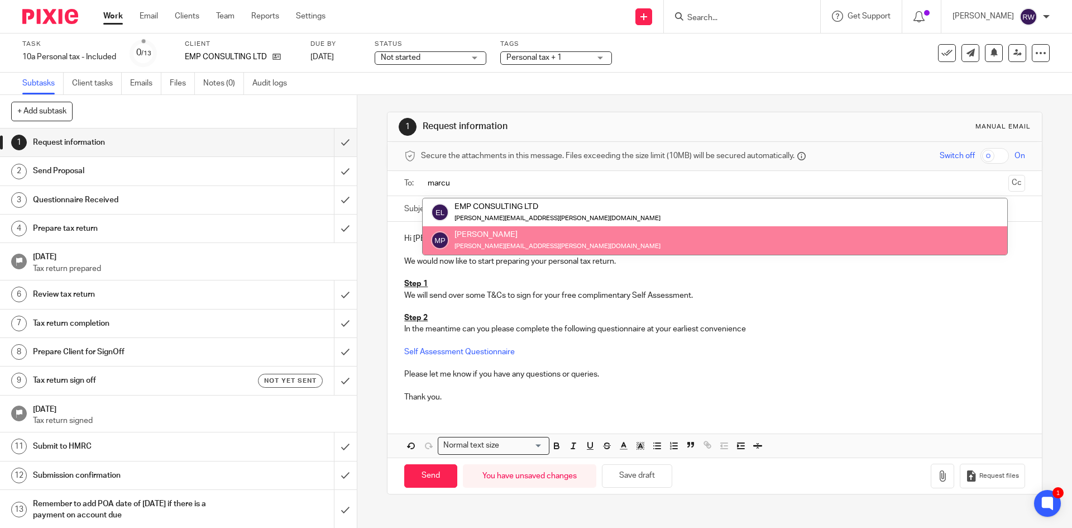
type input "marcu"
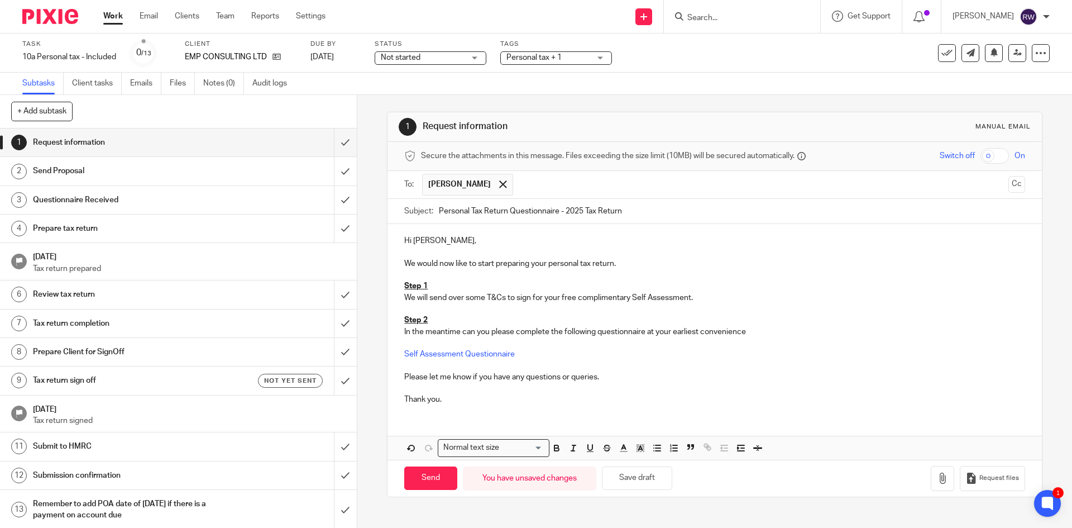
click at [554, 55] on span "Personal tax + 1" at bounding box center [534, 58] width 55 height 8
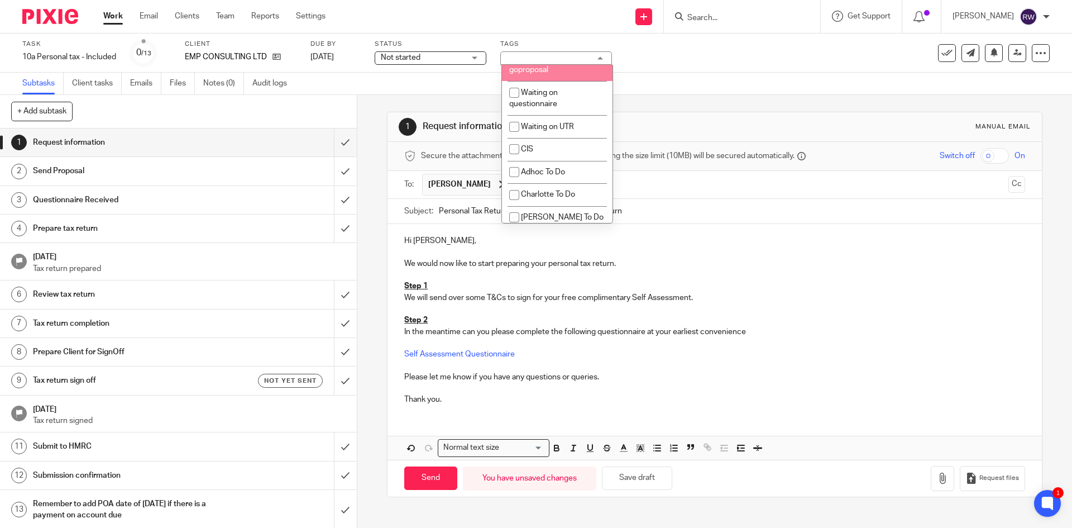
scroll to position [950, 0]
click at [549, 73] on span "Waiting for signed goproposal" at bounding box center [546, 63] width 75 height 20
checkbox input "true"
click at [542, 114] on li "Waiting on questionnaire" at bounding box center [557, 97] width 111 height 34
checkbox input "true"
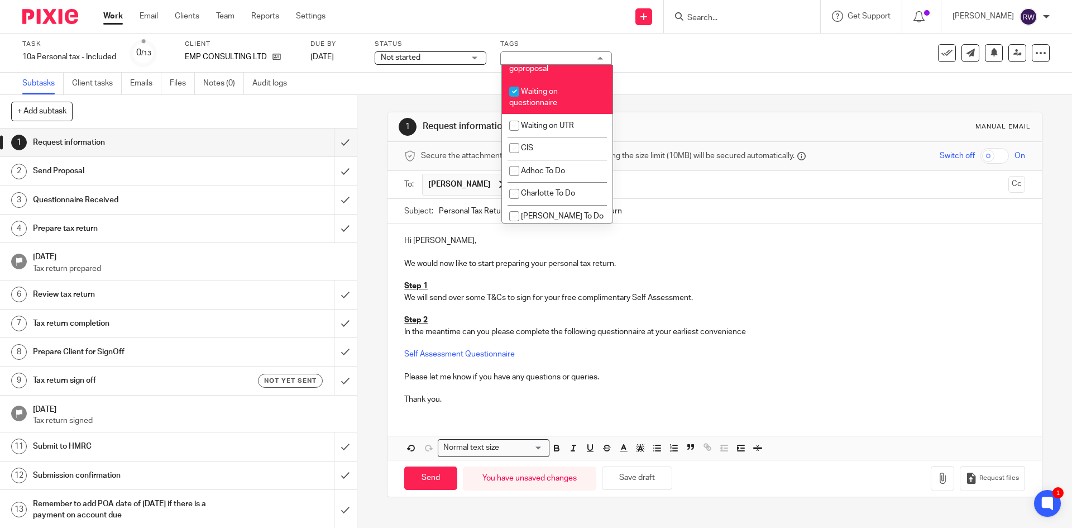
click at [774, 77] on div "Subtasks Client tasks Emails Files Notes (0) Audit logs" at bounding box center [536, 84] width 1072 height 22
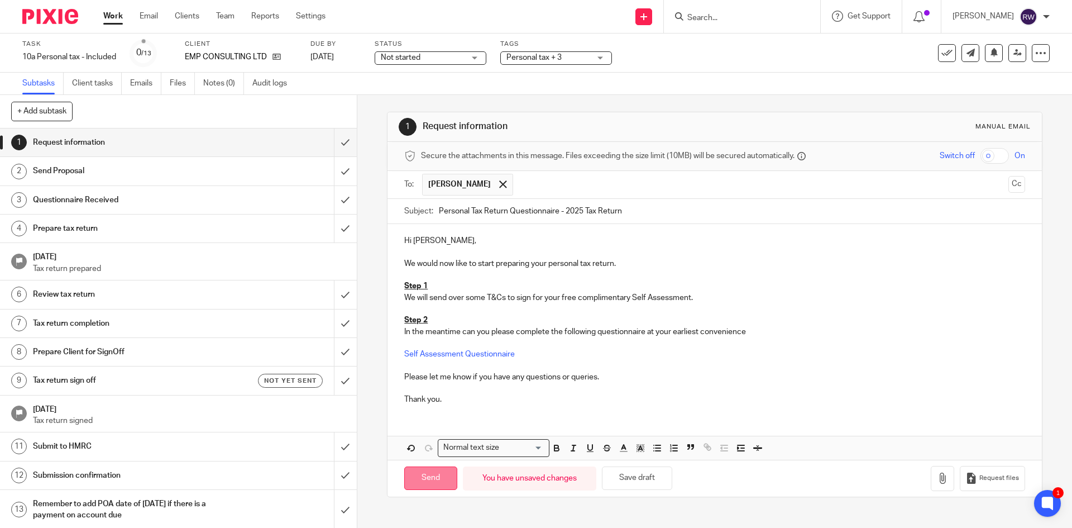
click at [443, 485] on input "Send" at bounding box center [430, 478] width 53 height 24
type input "Sent"
drag, startPoint x: 417, startPoint y: 238, endPoint x: 384, endPoint y: 236, distance: 33.1
click at [388, 236] on div "Dear [PERSON_NAME], We would now like to start preparing your personal tax retu…" at bounding box center [715, 316] width 654 height 189
click at [443, 180] on input "text" at bounding box center [714, 183] width 579 height 13
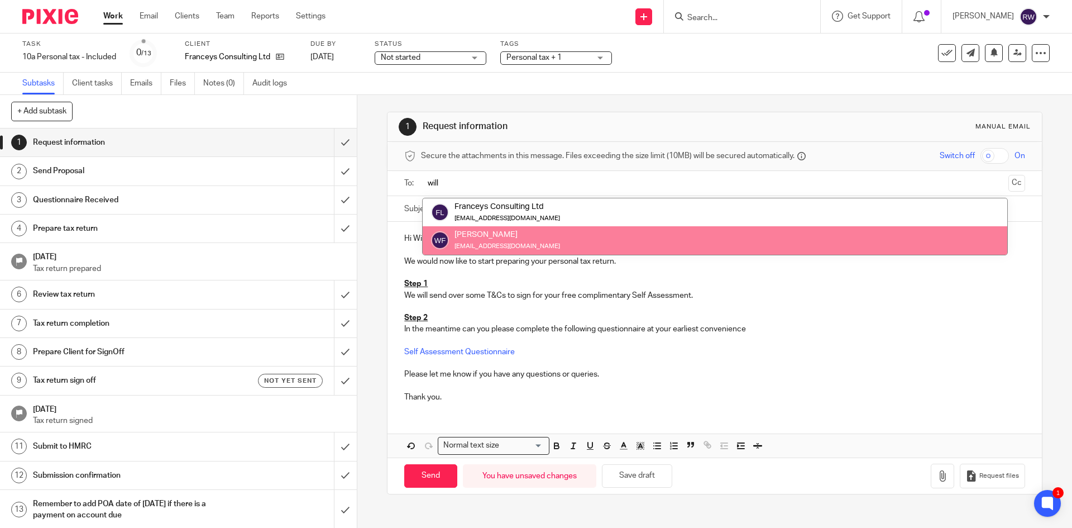
type input "will"
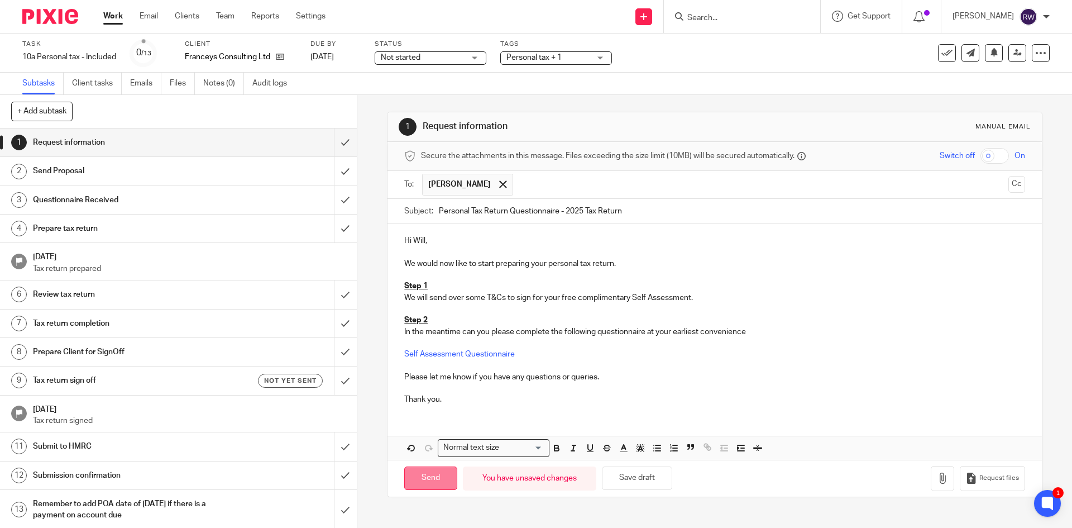
click at [435, 468] on input "Send" at bounding box center [430, 478] width 53 height 24
click at [586, 58] on span "Personal tax + 1" at bounding box center [549, 58] width 84 height 12
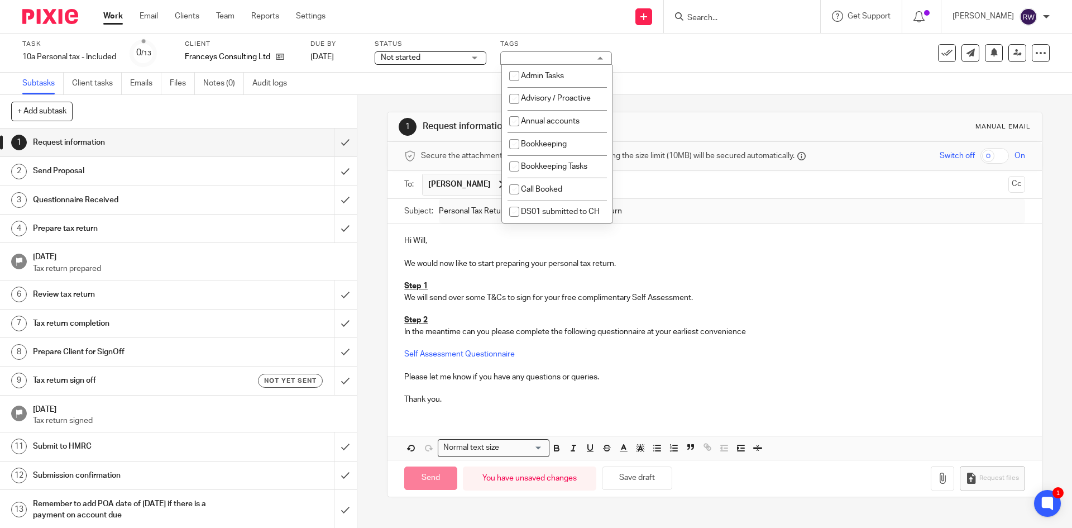
type input "Sent"
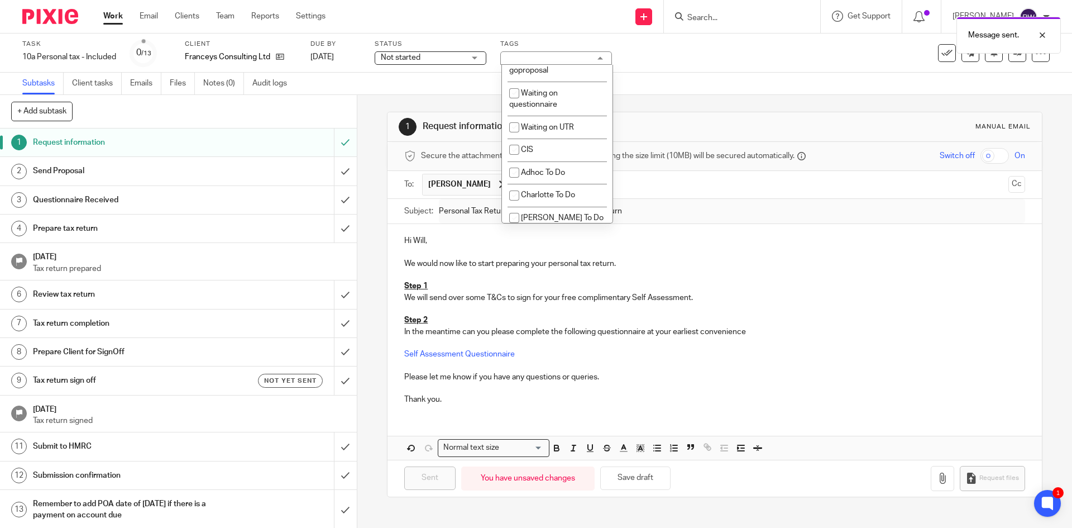
scroll to position [950, 0]
click at [557, 80] on li "Waiting for signed goproposal" at bounding box center [557, 63] width 111 height 34
checkbox input "true"
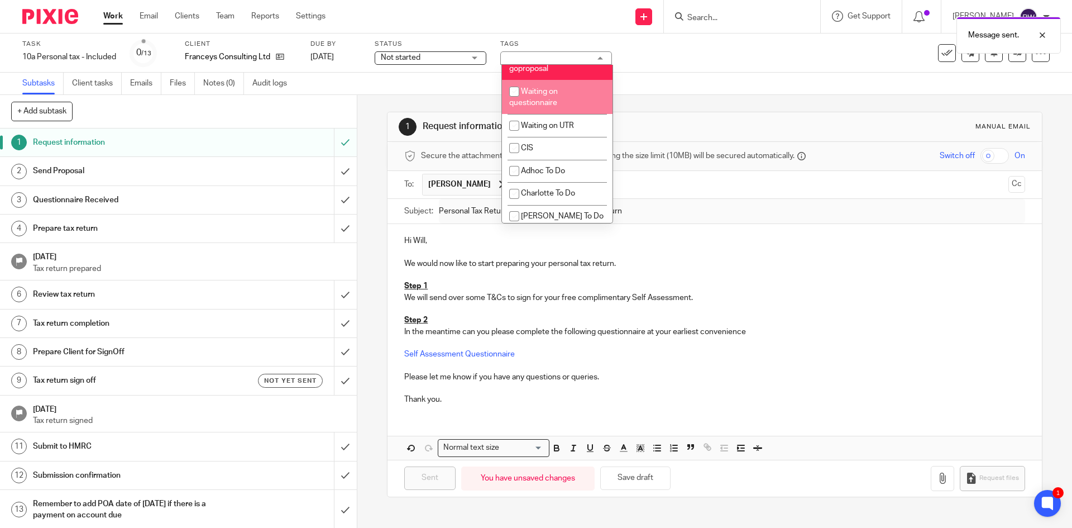
click at [554, 107] on span "Waiting on questionnaire" at bounding box center [533, 98] width 49 height 20
checkbox input "true"
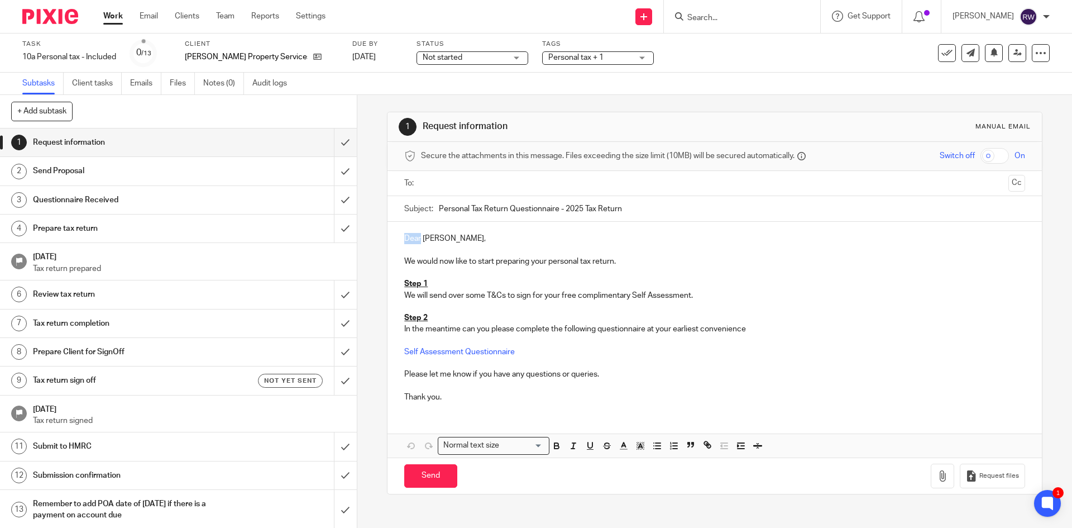
drag, startPoint x: 417, startPoint y: 237, endPoint x: 362, endPoint y: 235, distance: 55.3
click at [362, 235] on div "1 Request information Manual email Secure the attachments in this message. File…" at bounding box center [714, 311] width 715 height 433
click at [466, 183] on input "text" at bounding box center [714, 183] width 579 height 13
click at [434, 476] on input "Send" at bounding box center [430, 478] width 53 height 24
type input "Sent"
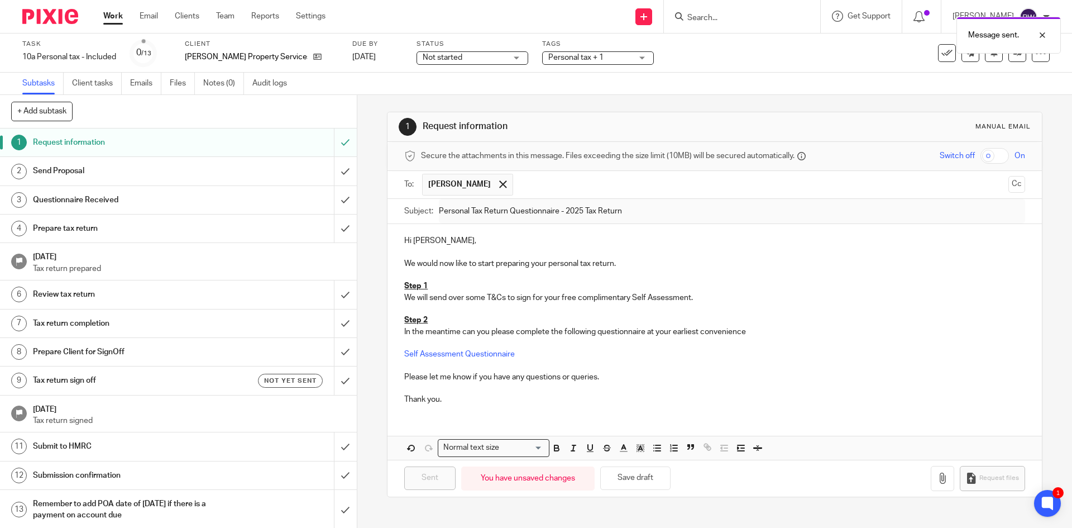
click at [600, 58] on span "Personal tax + 1" at bounding box center [590, 58] width 84 height 12
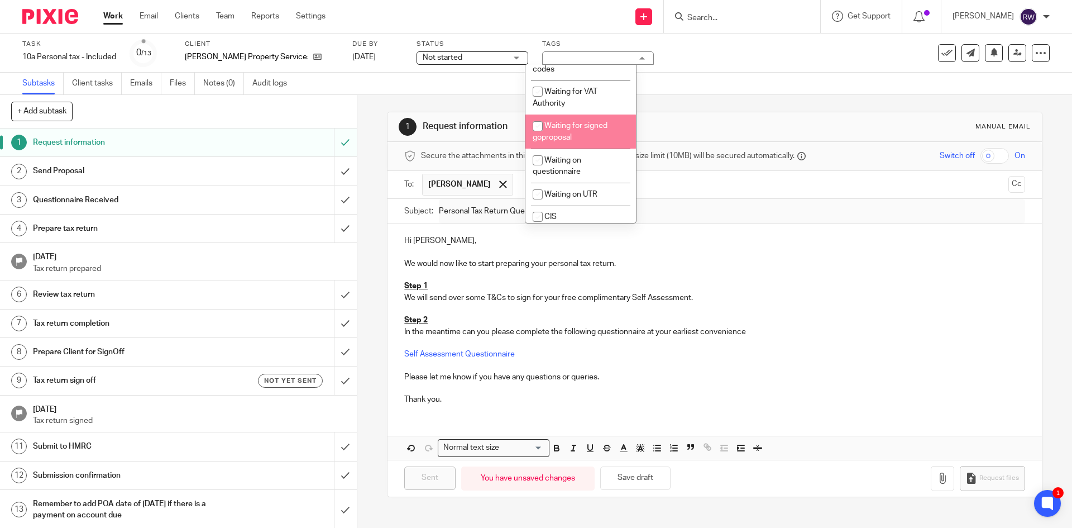
scroll to position [894, 0]
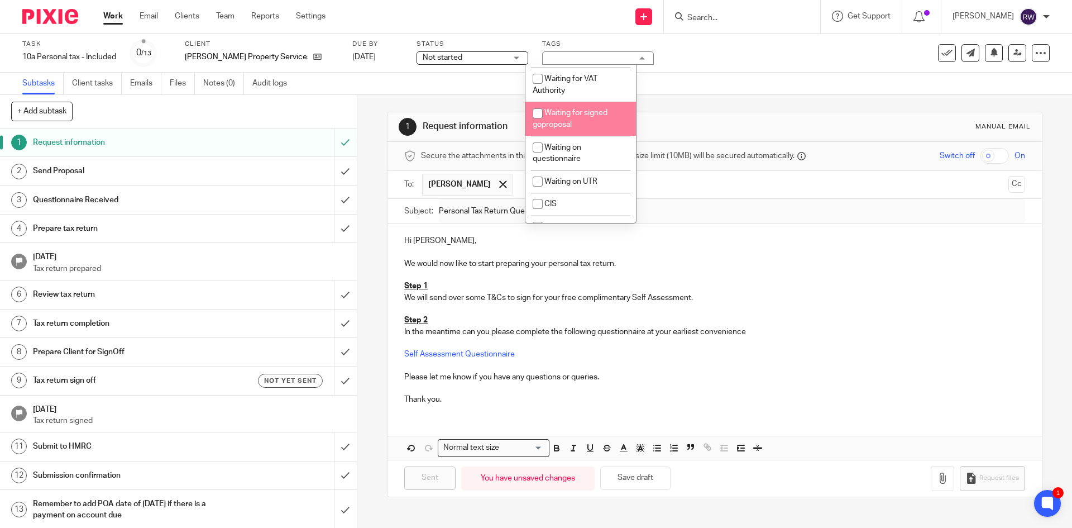
click at [599, 128] on span "Waiting for signed goproposal" at bounding box center [570, 119] width 75 height 20
checkbox input "true"
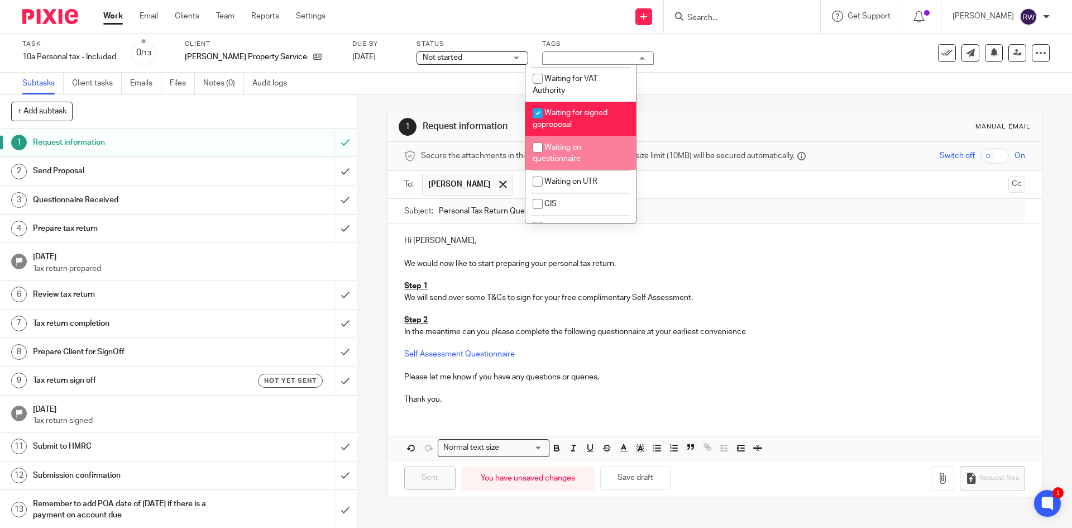
click at [578, 170] on li "Waiting on questionnaire" at bounding box center [581, 153] width 111 height 34
checkbox input "true"
click at [794, 136] on div "1 Request information Manual email" at bounding box center [715, 127] width 654 height 30
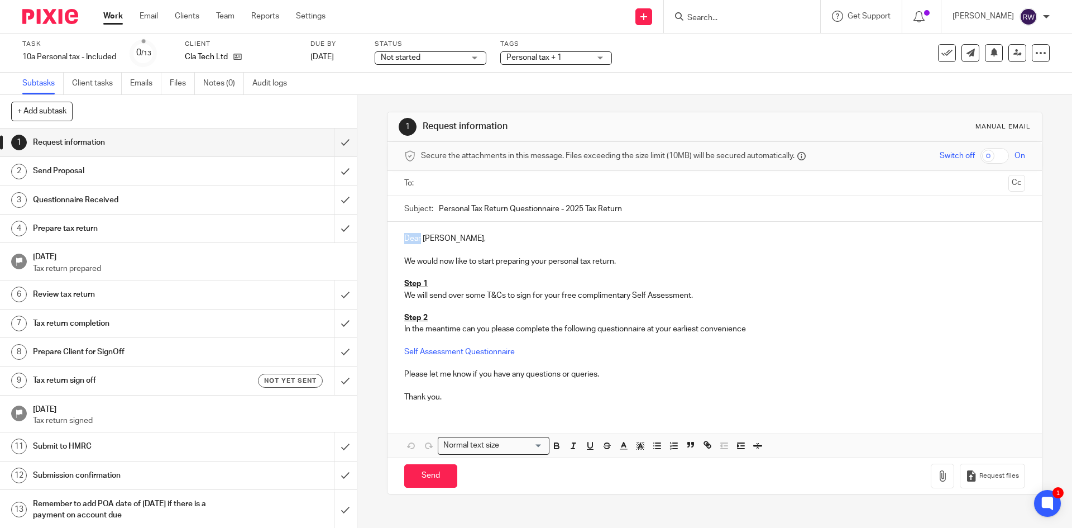
drag, startPoint x: 418, startPoint y: 239, endPoint x: 371, endPoint y: 239, distance: 46.4
click at [371, 239] on div "1 Request information Manual email Secure the attachments in this message. File…" at bounding box center [714, 311] width 715 height 433
click at [446, 178] on input "text" at bounding box center [714, 183] width 579 height 13
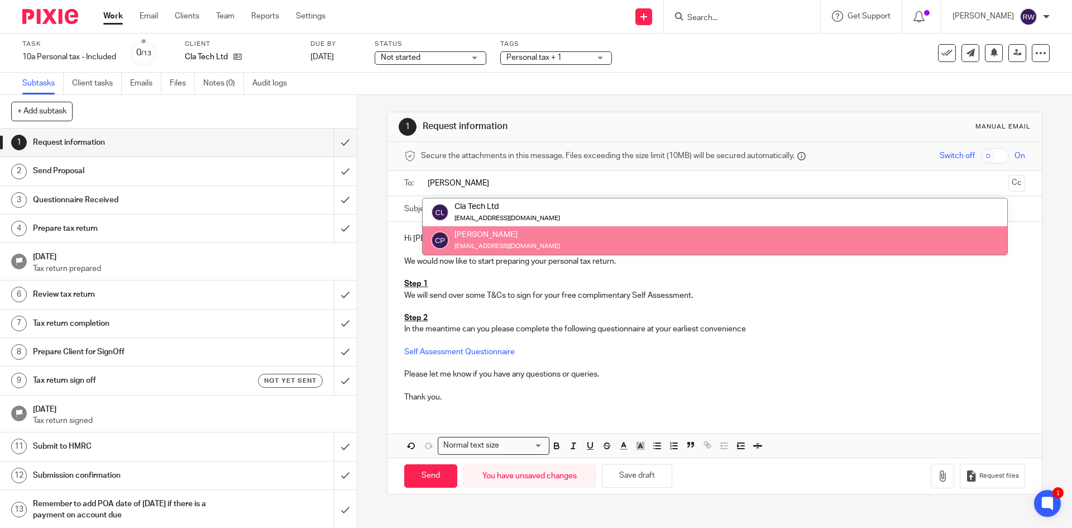
type input "[PERSON_NAME]"
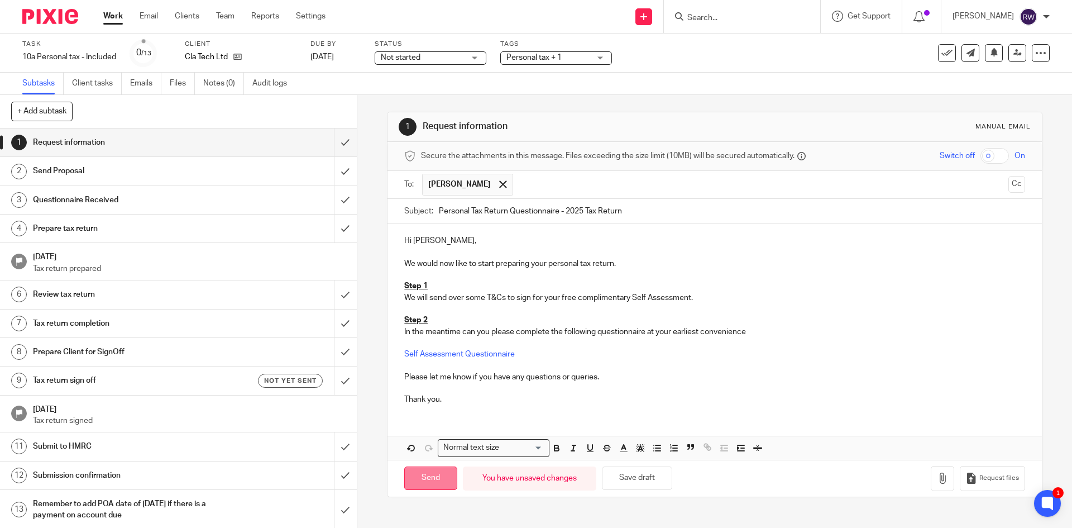
click at [424, 480] on input "Send" at bounding box center [430, 478] width 53 height 24
type input "Sent"
click at [561, 58] on span "Personal tax + 1" at bounding box center [534, 58] width 55 height 8
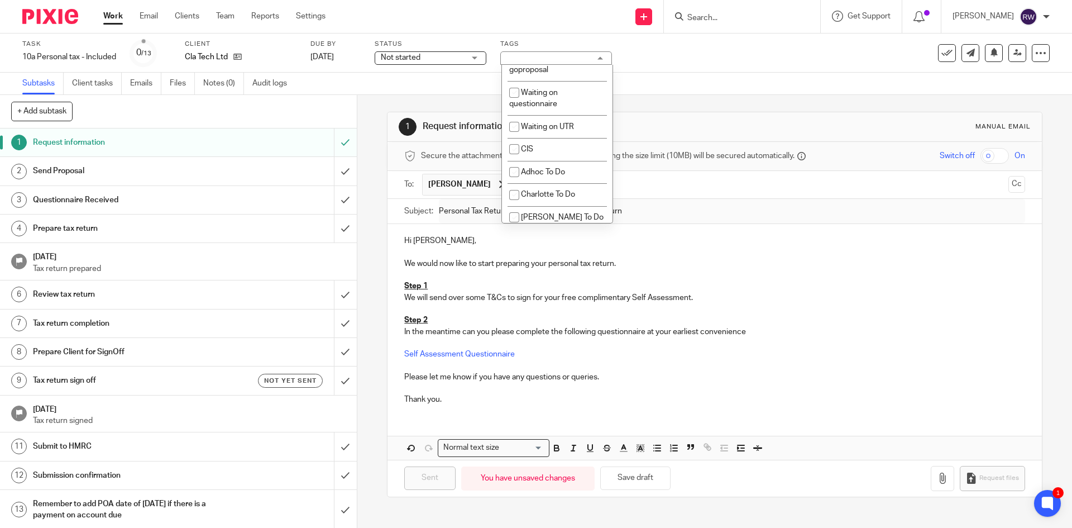
scroll to position [950, 0]
click at [557, 80] on li "Waiting for signed goproposal" at bounding box center [557, 63] width 111 height 34
checkbox input "true"
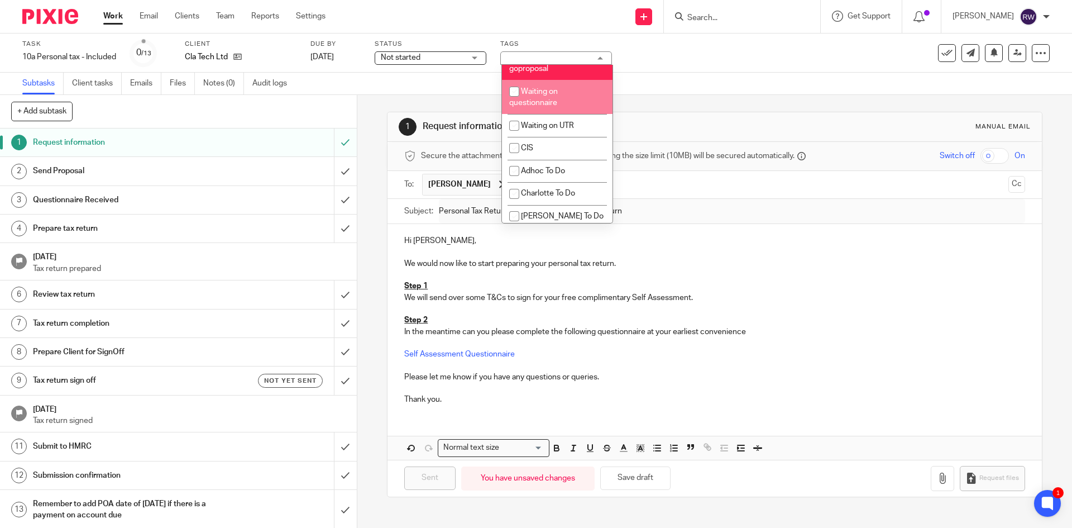
click at [561, 114] on li "Waiting on questionnaire" at bounding box center [557, 97] width 111 height 34
checkbox input "true"
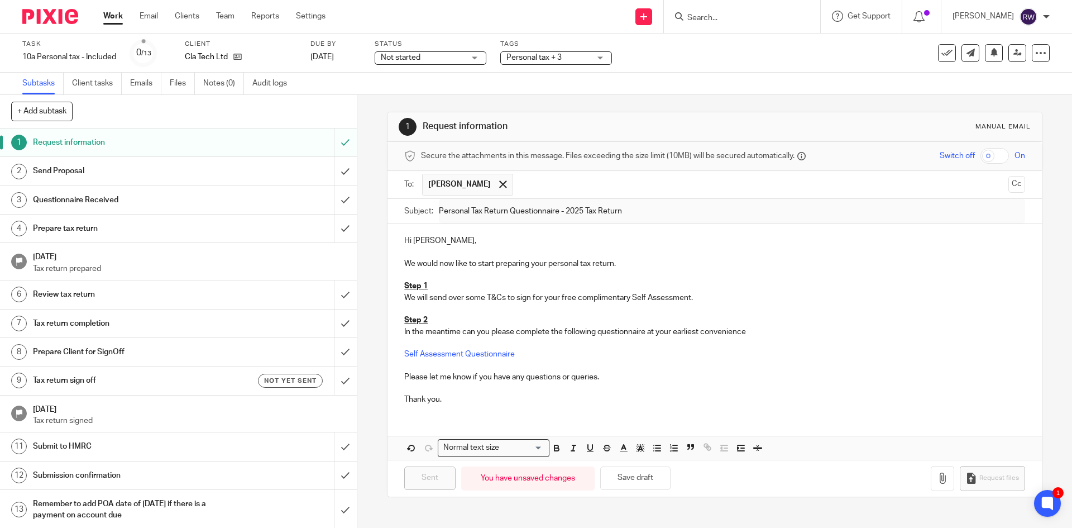
click at [693, 58] on div "Task 10a Personal tax - Included Save 10a Personal tax - Included 0 /13 Client …" at bounding box center [450, 53] width 856 height 27
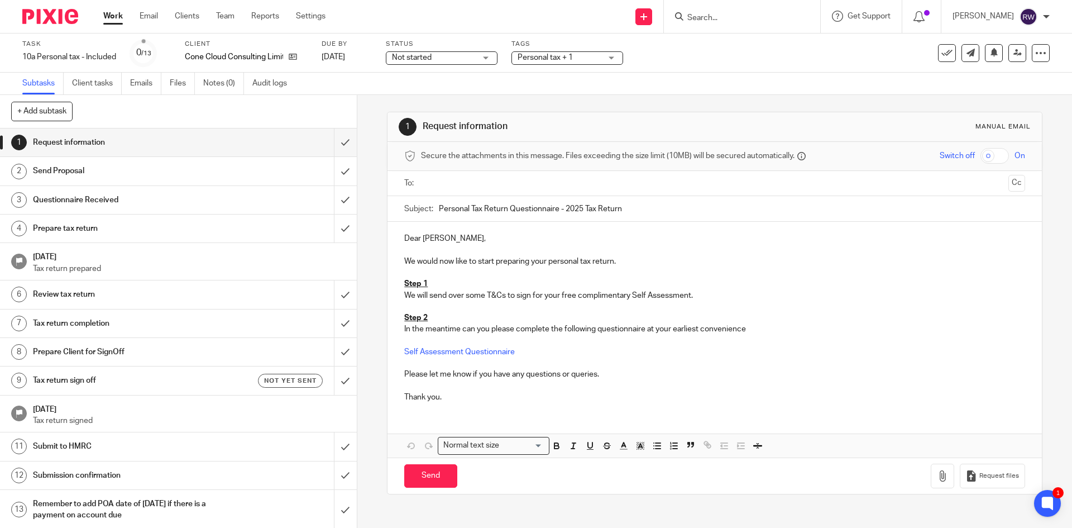
click at [572, 53] on span "Personal tax + 1" at bounding box center [560, 58] width 84 height 12
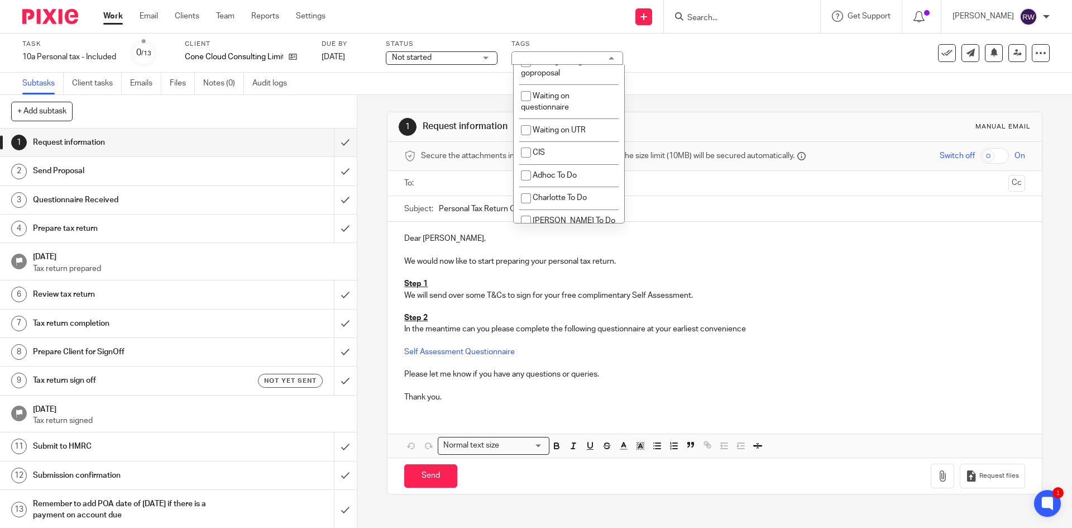
scroll to position [945, 0]
click at [594, 85] on li "Waiting for signed goproposal" at bounding box center [569, 68] width 111 height 34
checkbox input "true"
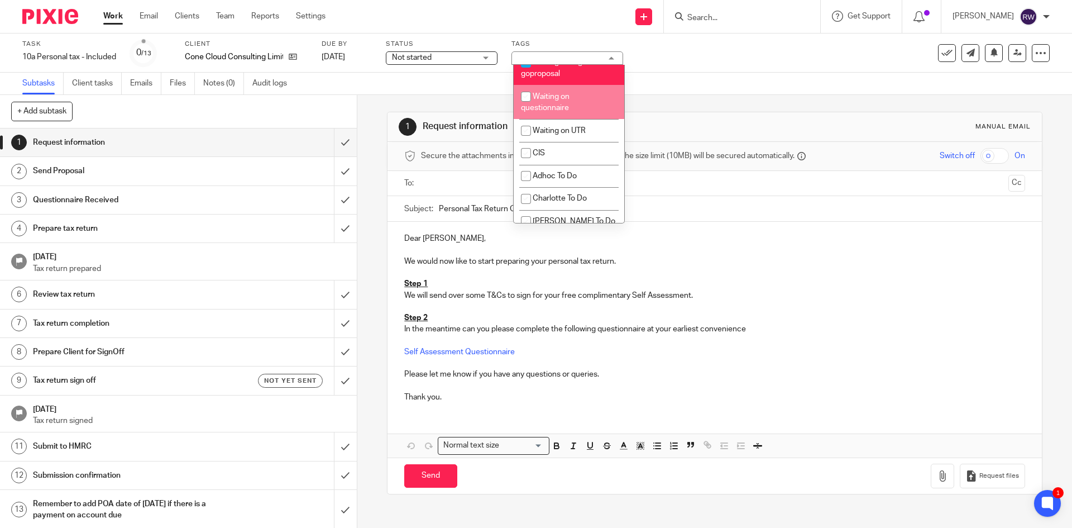
click at [582, 119] on li "Waiting on questionnaire" at bounding box center [569, 102] width 111 height 34
checkbox input "true"
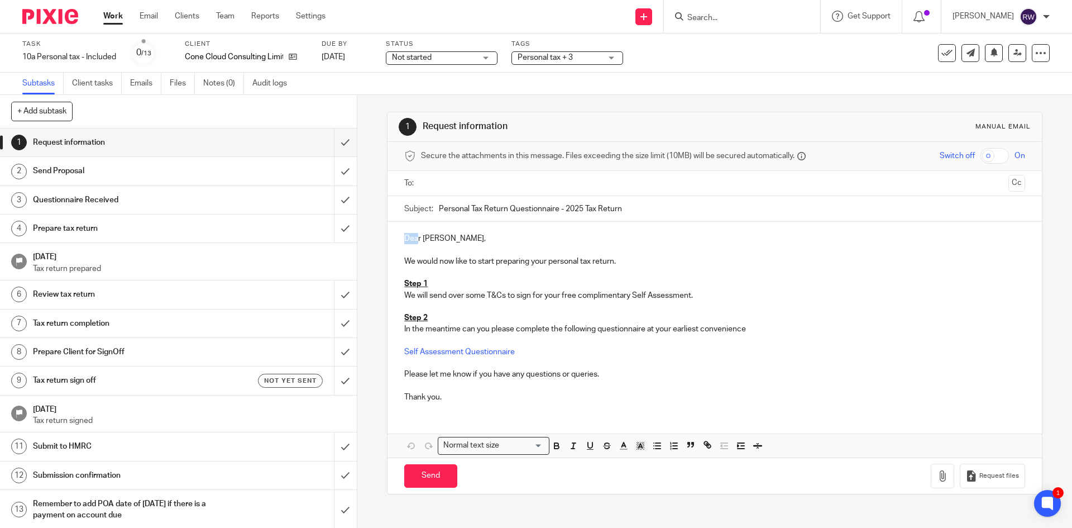
drag, startPoint x: 417, startPoint y: 240, endPoint x: 387, endPoint y: 240, distance: 30.2
click at [388, 240] on div "Dear Kabi, We would now like to start preparing your personal tax return. Step …" at bounding box center [715, 316] width 654 height 189
click at [453, 180] on input "text" at bounding box center [714, 183] width 579 height 13
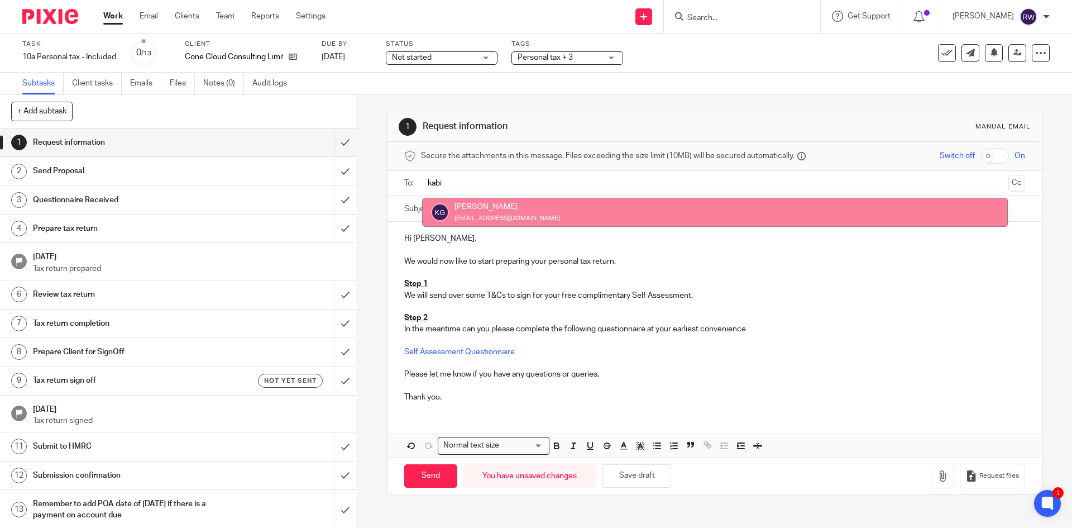
type input "kabi"
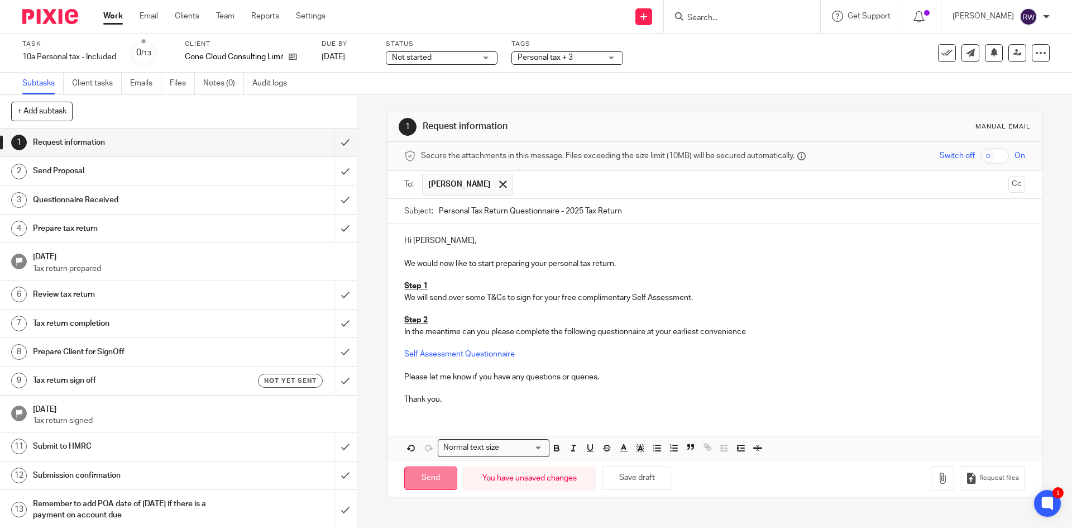
click at [425, 483] on input "Send" at bounding box center [430, 478] width 53 height 24
type input "Sent"
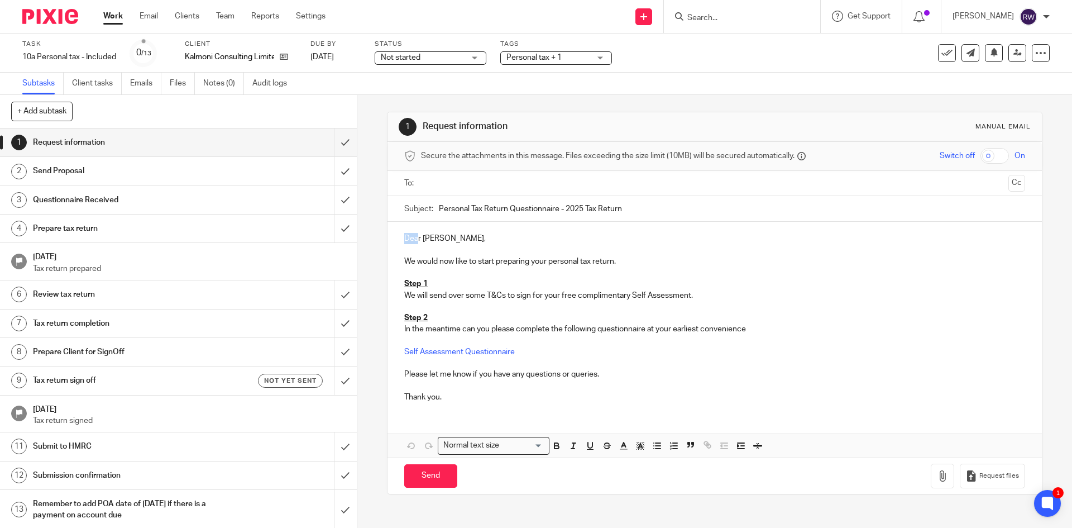
drag, startPoint x: 417, startPoint y: 238, endPoint x: 388, endPoint y: 233, distance: 29.4
click at [388, 233] on div "Dear [PERSON_NAME], We would now like to start preparing your personal tax retu…" at bounding box center [715, 316] width 654 height 189
click at [459, 182] on input "text" at bounding box center [714, 183] width 579 height 13
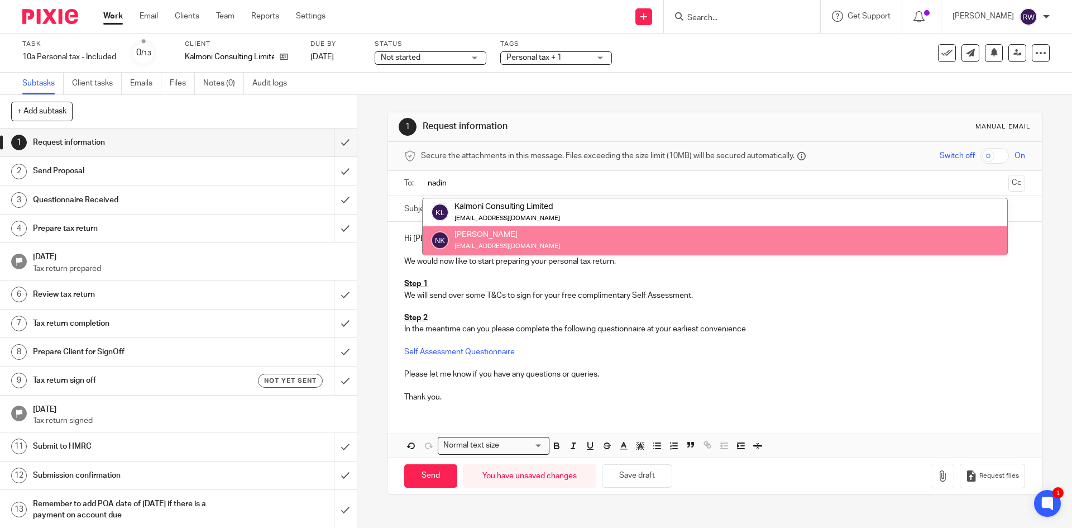
type input "nadin"
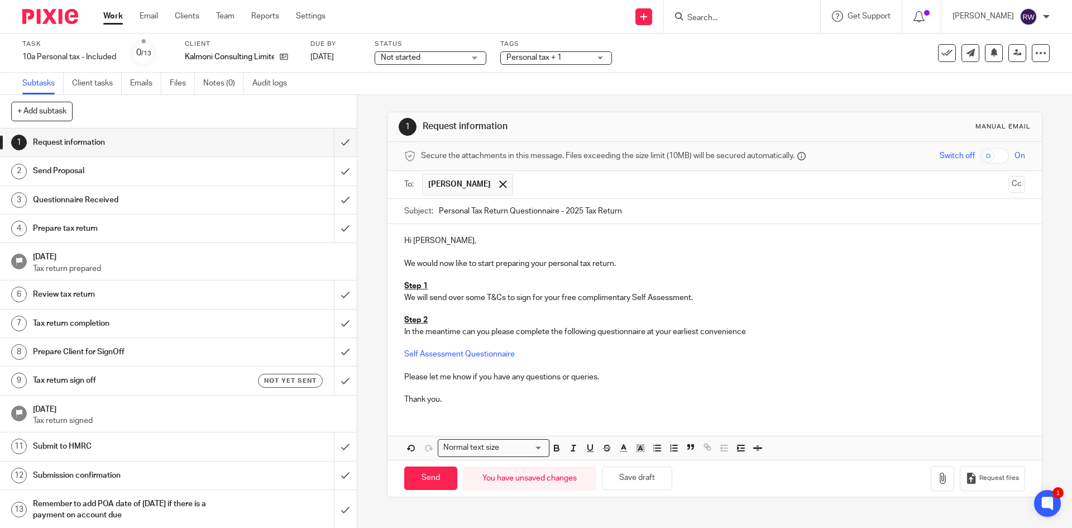
click at [593, 54] on div "Personal tax + 1" at bounding box center [556, 57] width 112 height 13
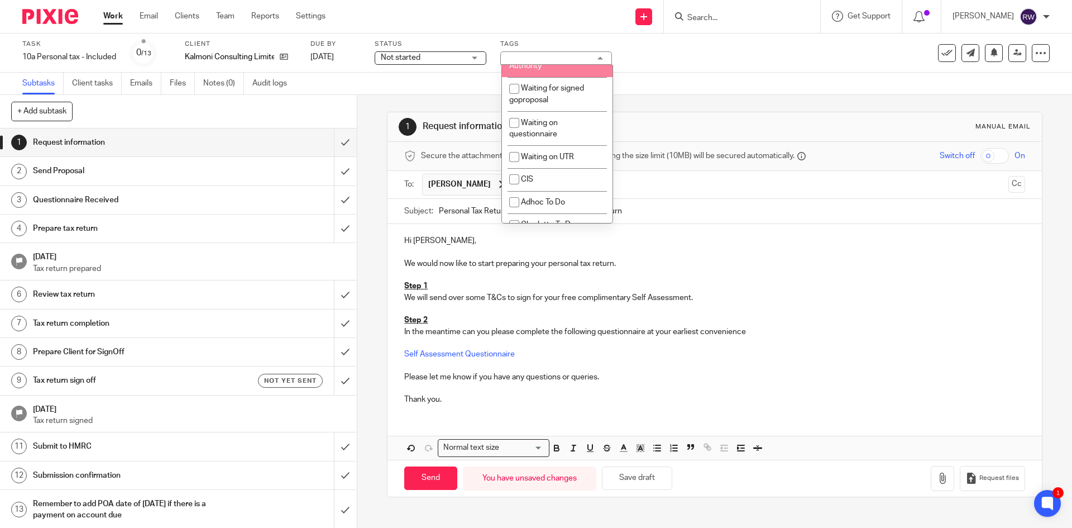
scroll to position [950, 0]
click at [569, 80] on li "Waiting for signed goproposal" at bounding box center [557, 63] width 111 height 34
checkbox input "true"
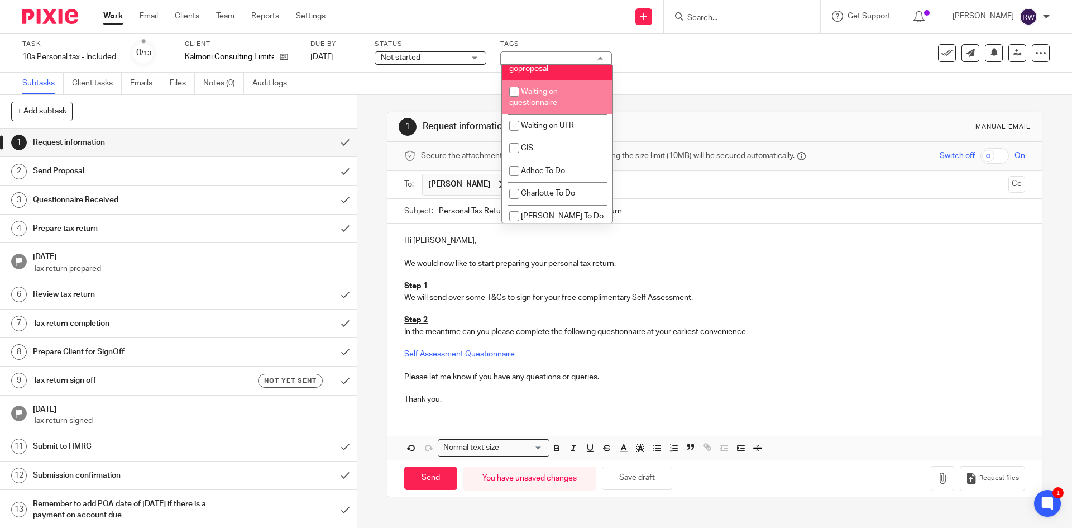
click at [567, 114] on li "Waiting on questionnaire" at bounding box center [557, 97] width 111 height 34
checkbox input "true"
click at [703, 96] on div "1 Request information Manual email Secure the attachments in this message. File…" at bounding box center [714, 304] width 655 height 419
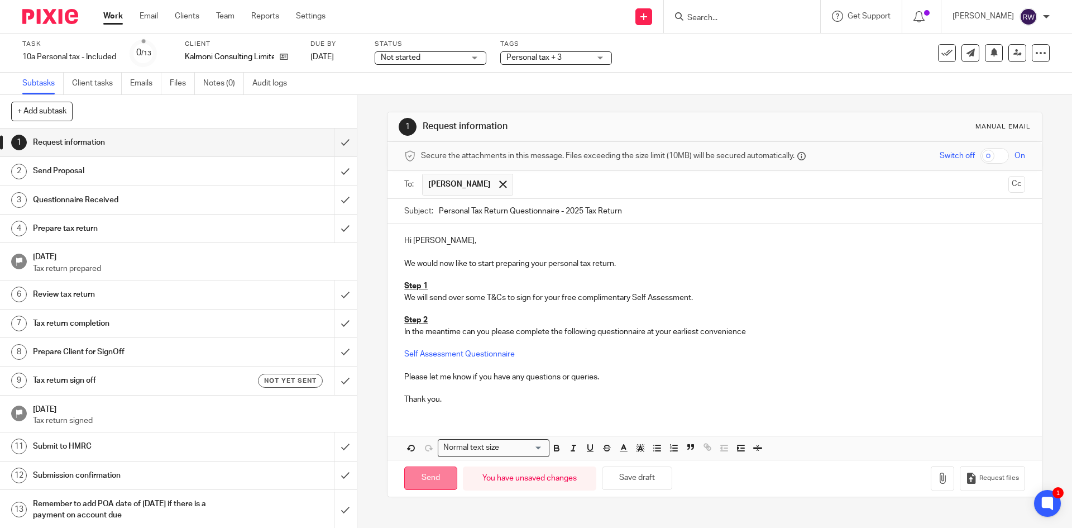
click at [418, 488] on input "Send" at bounding box center [430, 478] width 53 height 24
type input "Sent"
click at [419, 240] on p "Dear [PERSON_NAME]," at bounding box center [714, 238] width 621 height 11
drag, startPoint x: 417, startPoint y: 240, endPoint x: 373, endPoint y: 240, distance: 44.7
click at [373, 240] on div "1 Request information Manual email Secure the attachments in this message. File…" at bounding box center [714, 311] width 715 height 433
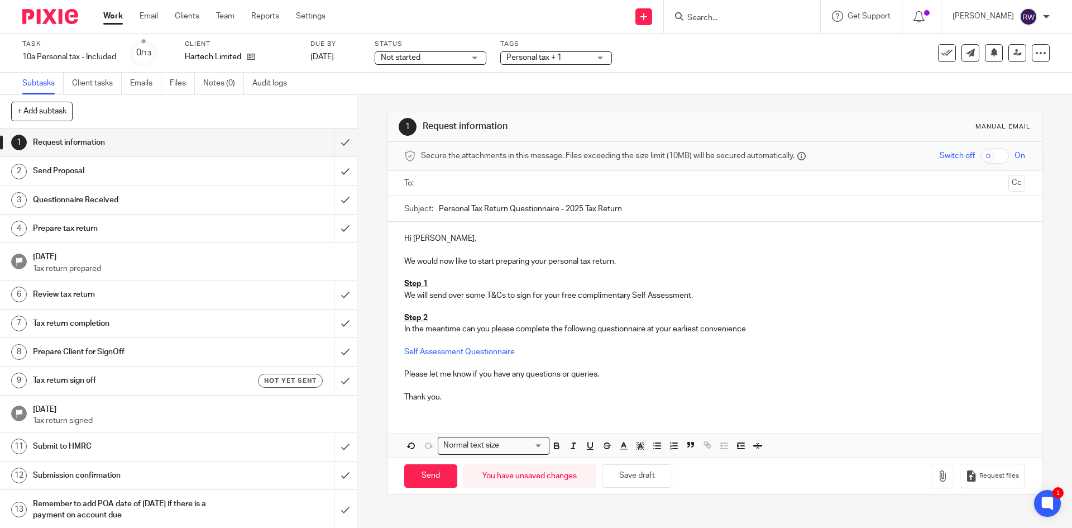
click at [500, 195] on div at bounding box center [715, 183] width 586 height 25
click at [488, 182] on input "text" at bounding box center [714, 183] width 579 height 13
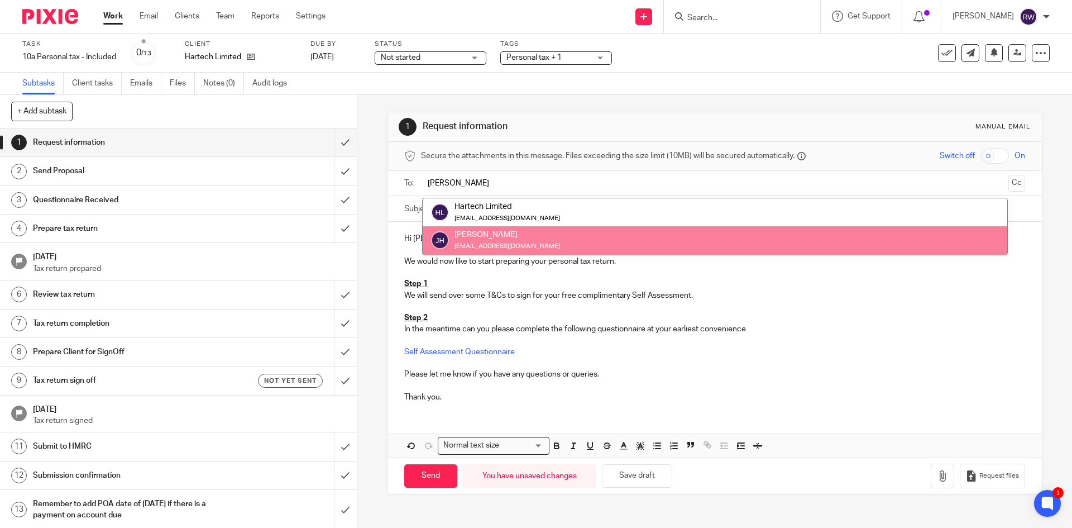
type input "jon"
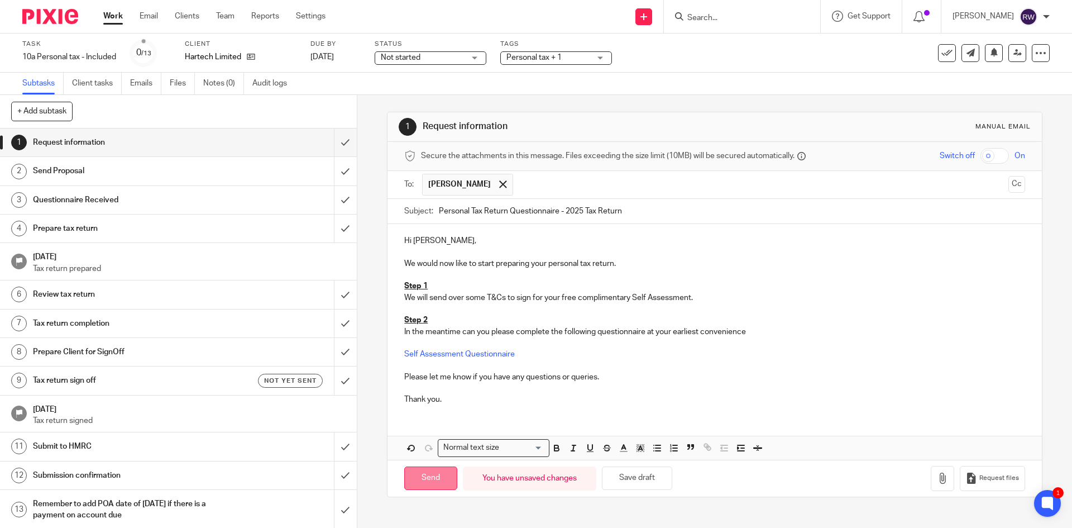
click at [418, 469] on input "Send" at bounding box center [430, 478] width 53 height 24
type input "Sent"
click at [555, 53] on span "Personal tax + 1" at bounding box center [549, 58] width 84 height 12
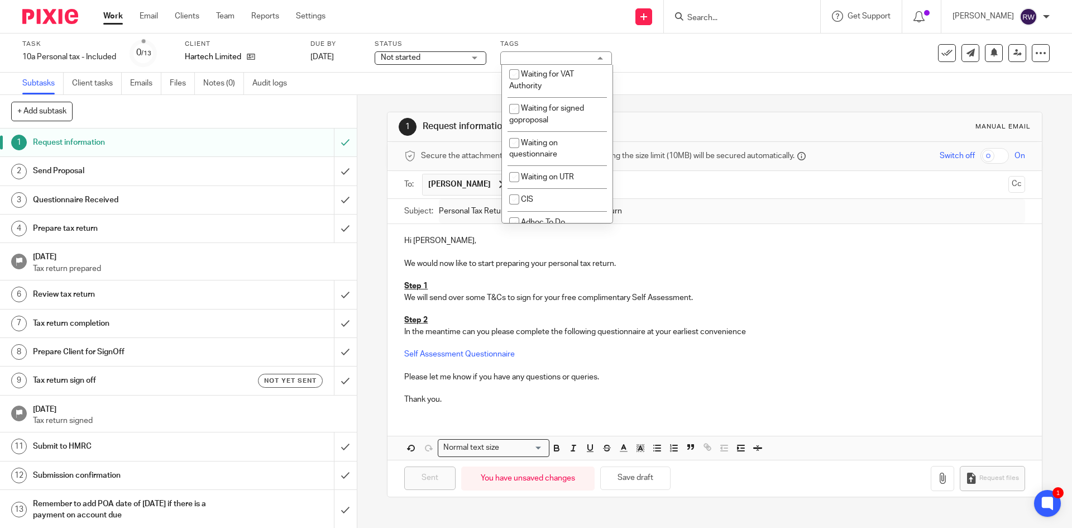
scroll to position [889, 0]
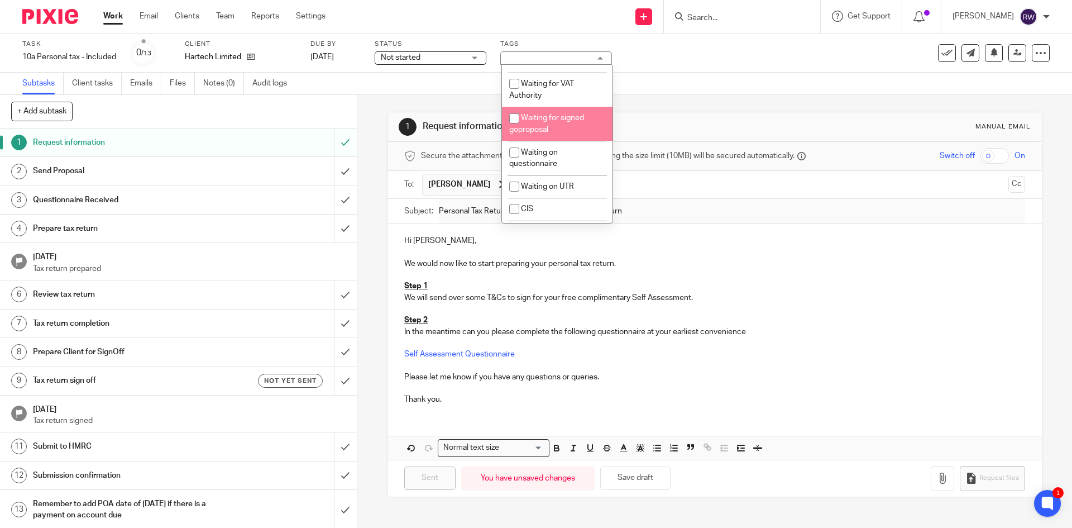
click at [560, 133] on span "Waiting for signed goproposal" at bounding box center [546, 124] width 75 height 20
checkbox input "true"
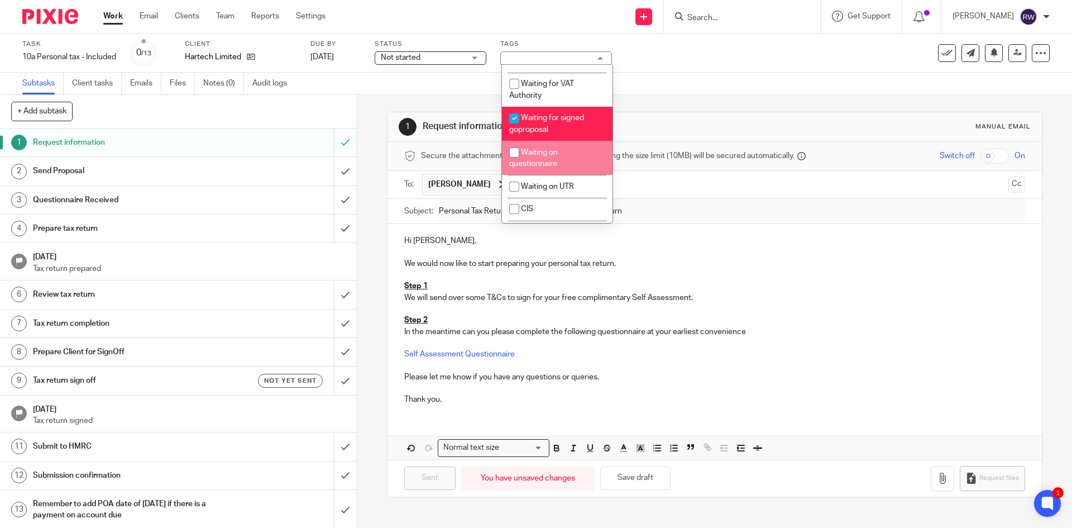
click at [559, 175] on li "Waiting on questionnaire" at bounding box center [557, 158] width 111 height 34
checkbox input "true"
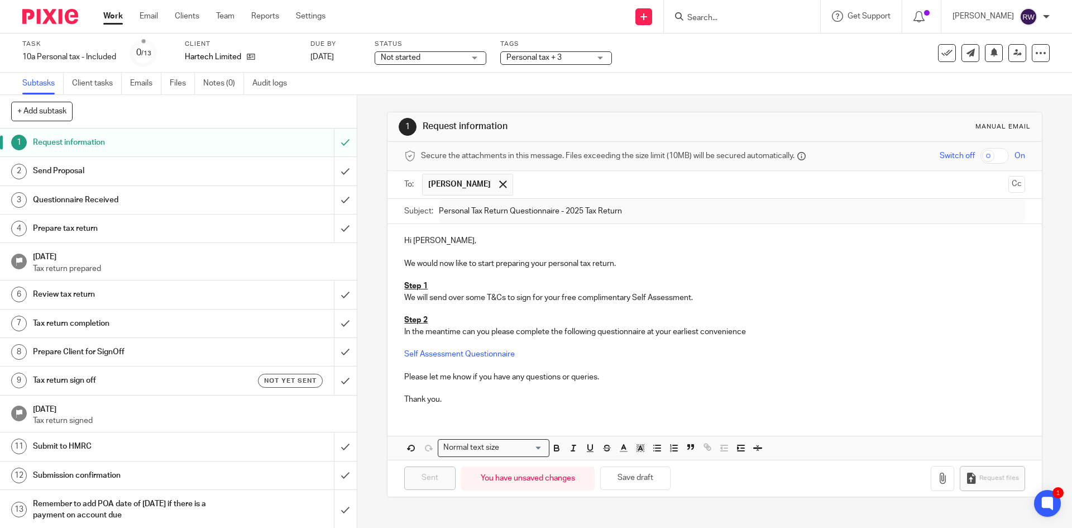
click at [679, 92] on div "Subtasks Client tasks Emails Files Notes (0) Audit logs" at bounding box center [536, 84] width 1072 height 22
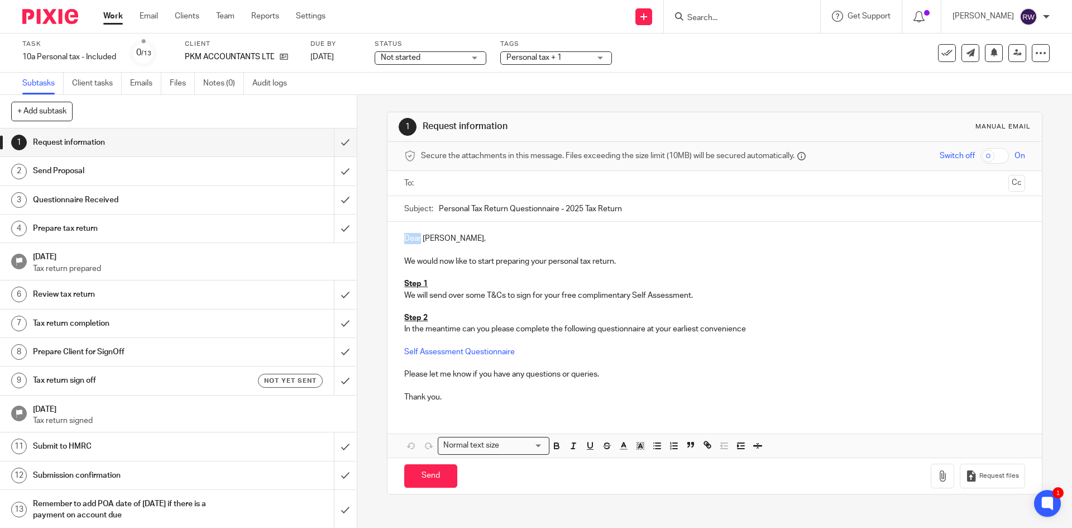
drag, startPoint x: 418, startPoint y: 240, endPoint x: 387, endPoint y: 239, distance: 31.3
click at [388, 239] on div "Dear [PERSON_NAME], We would now like to start preparing your personal tax retu…" at bounding box center [715, 316] width 654 height 189
click at [445, 187] on input "text" at bounding box center [714, 183] width 579 height 13
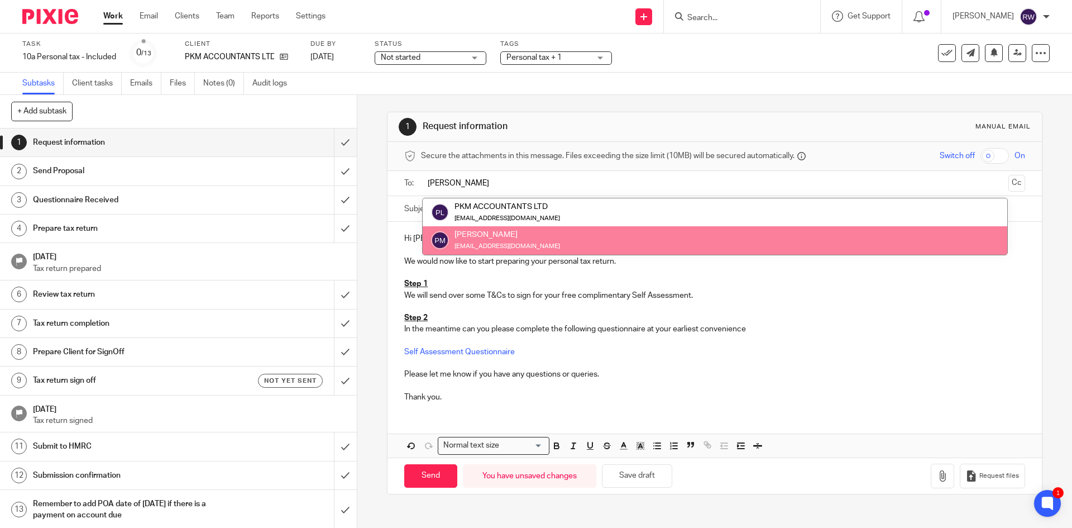
type input "[PERSON_NAME]"
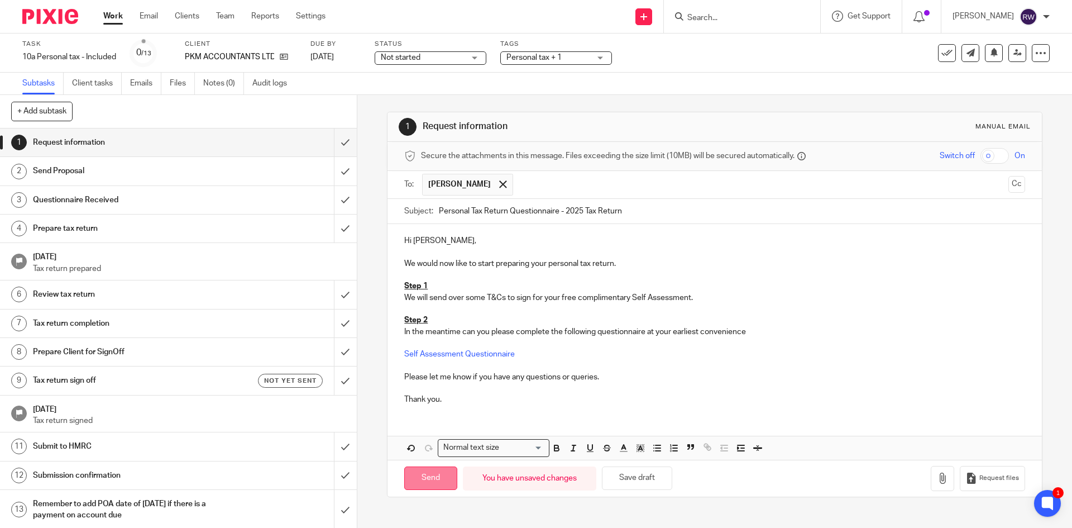
click at [427, 484] on input "Send" at bounding box center [430, 478] width 53 height 24
type input "Sent"
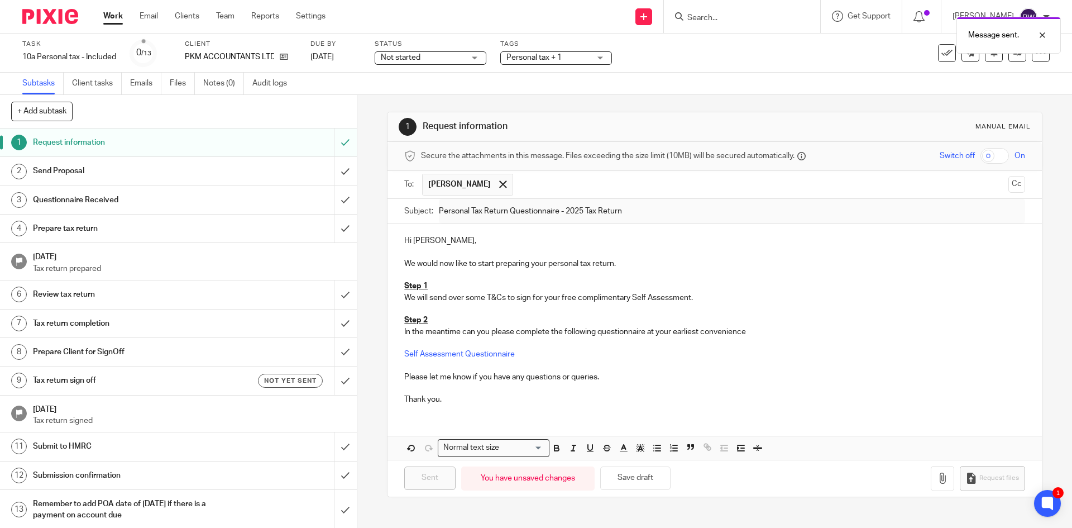
click at [574, 57] on span "Personal tax + 1" at bounding box center [549, 58] width 84 height 12
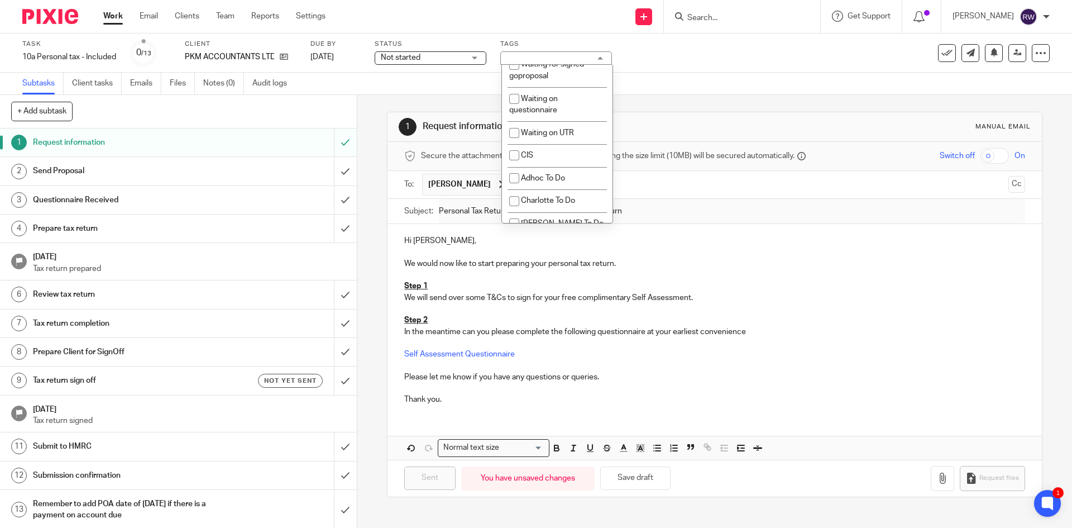
scroll to position [945, 0]
click at [575, 85] on li "Waiting for signed goproposal" at bounding box center [557, 68] width 111 height 34
checkbox input "true"
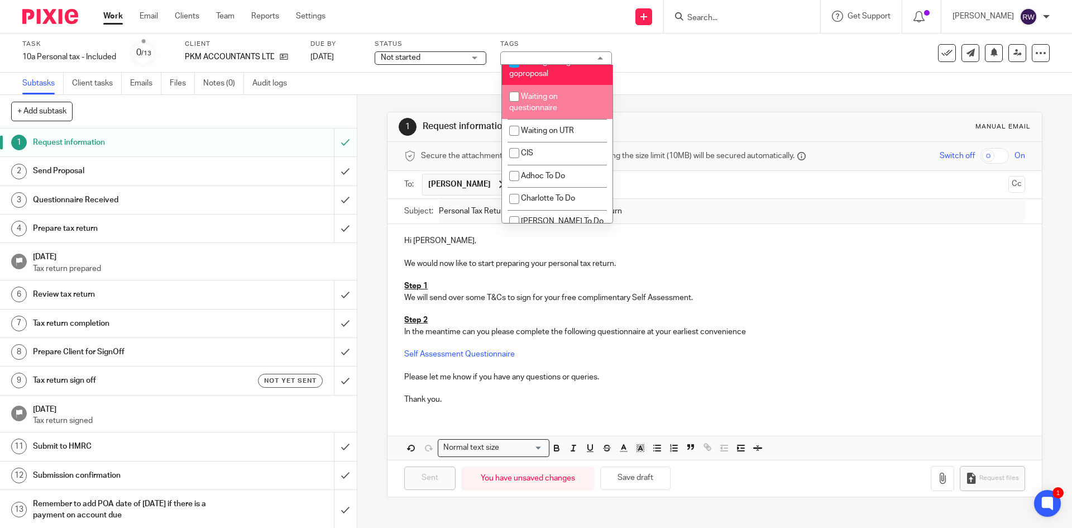
click at [569, 119] on li "Waiting on questionnaire" at bounding box center [557, 102] width 111 height 34
checkbox input "true"
click at [674, 88] on div "Subtasks Client tasks Emails Files Notes (0) Audit logs" at bounding box center [536, 84] width 1072 height 22
